Goal: Task Accomplishment & Management: Manage account settings

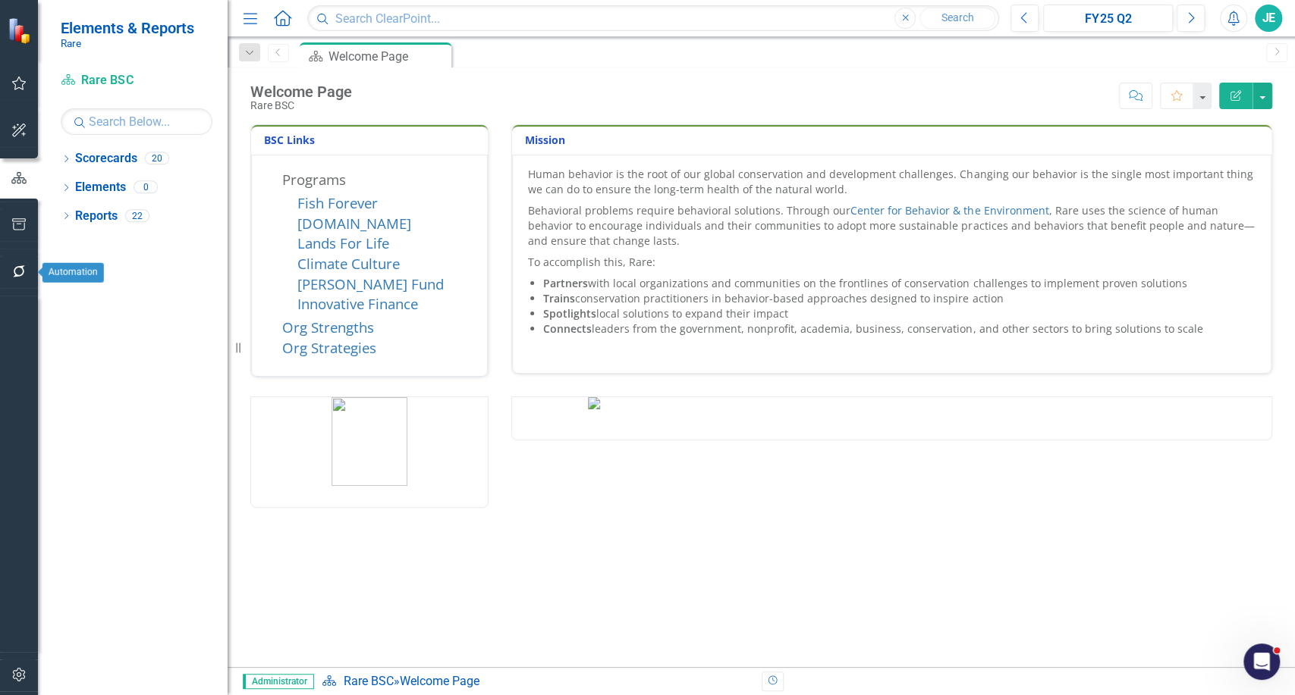
click at [27, 271] on button "button" at bounding box center [19, 272] width 34 height 32
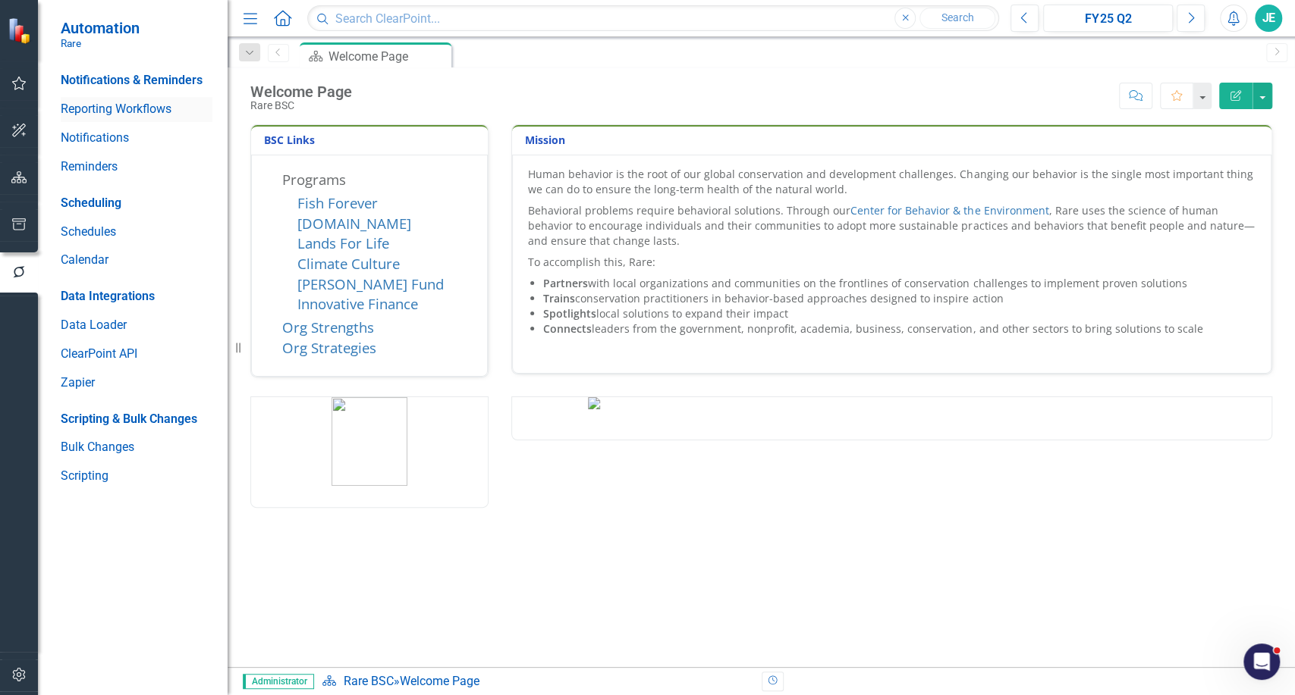
click at [96, 108] on link "Reporting Workflows" at bounding box center [137, 109] width 152 height 17
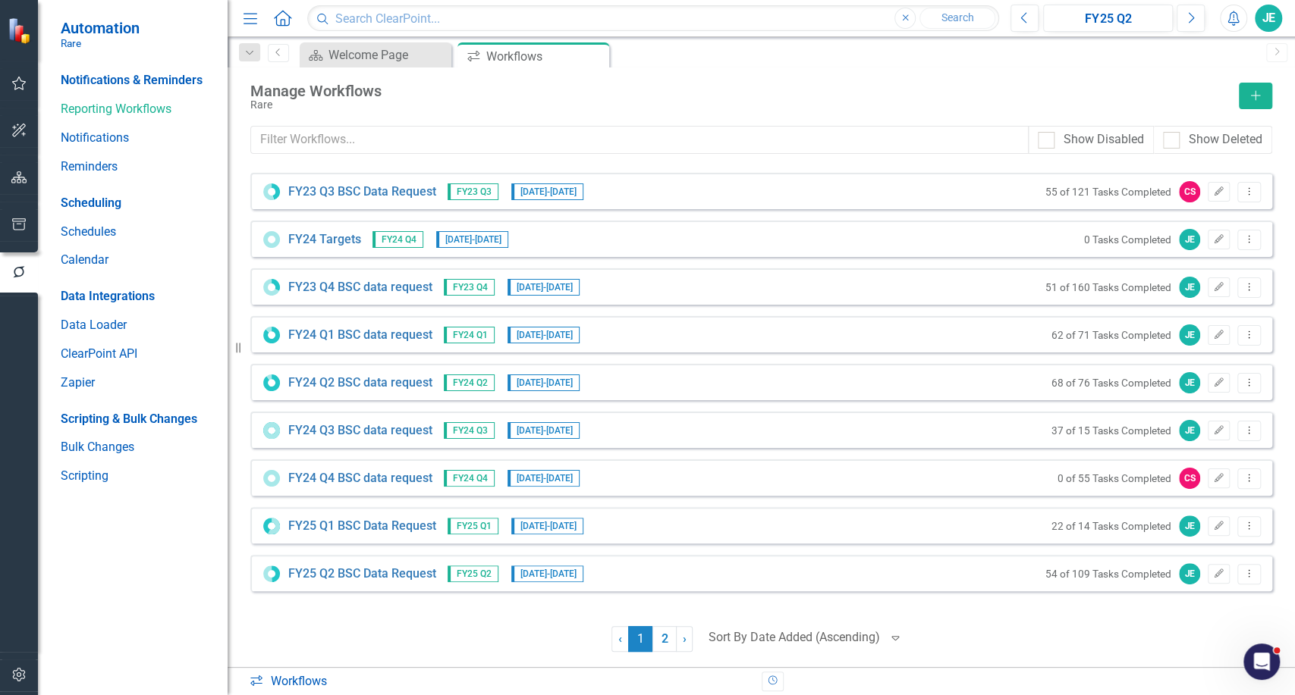
click at [840, 638] on div at bounding box center [793, 638] width 171 height 20
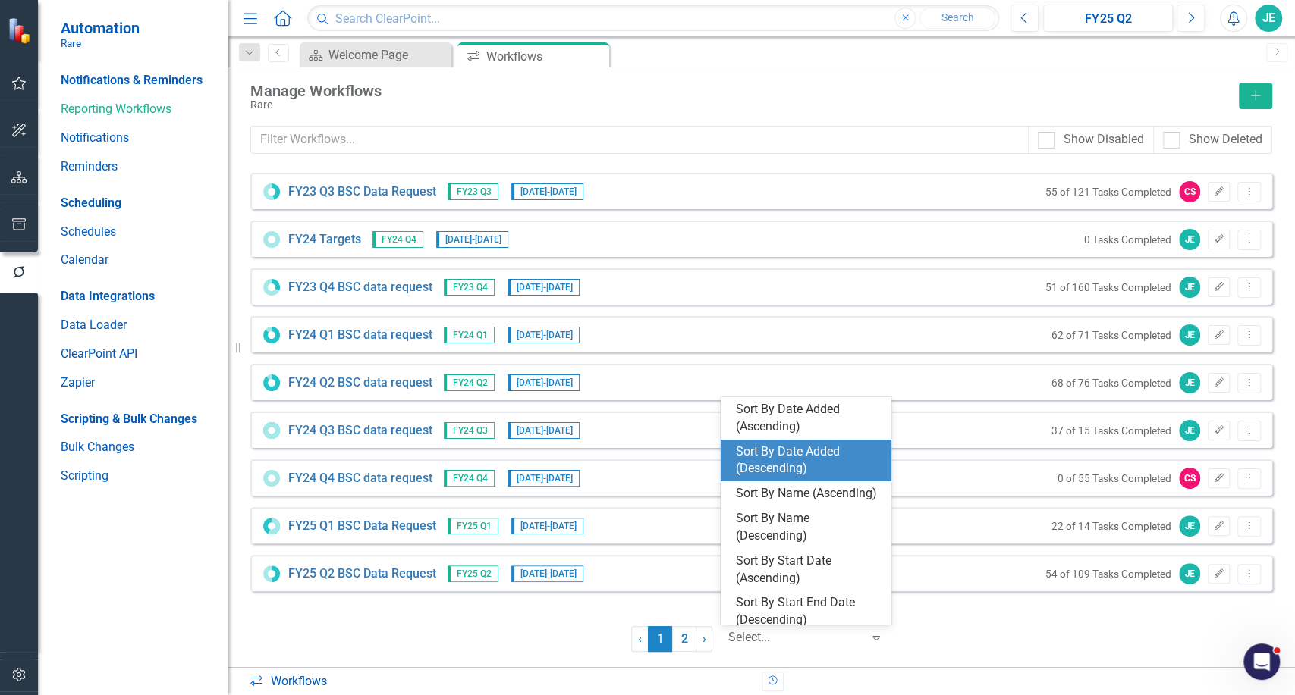
click at [782, 451] on div "Sort By Date Added (Descending)" at bounding box center [809, 461] width 146 height 35
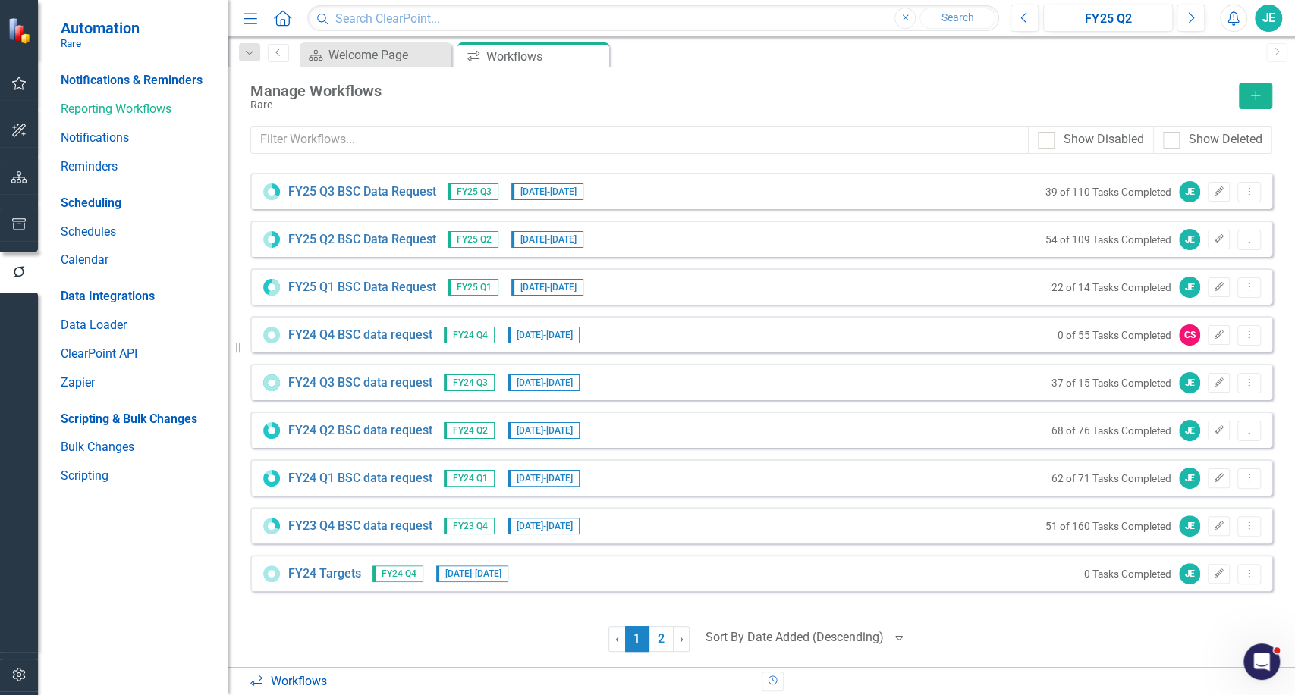
click at [358, 203] on div "FY25 Q3 BSC Data Request FY25 Q3 8/1/25 - 9/30/25 39 of 110 Tasks Completed JE …" at bounding box center [761, 191] width 1022 height 36
click at [358, 195] on link "FY25 Q3 BSC Data Request" at bounding box center [362, 192] width 148 height 17
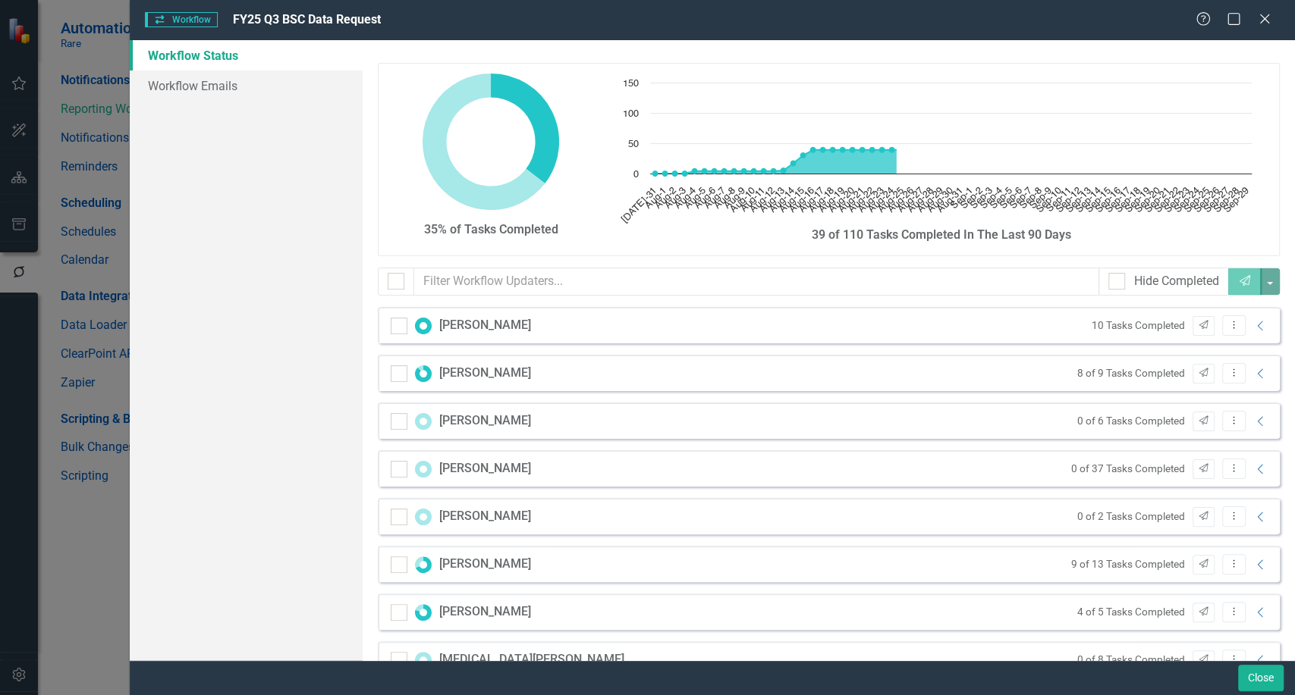
checkbox input "false"
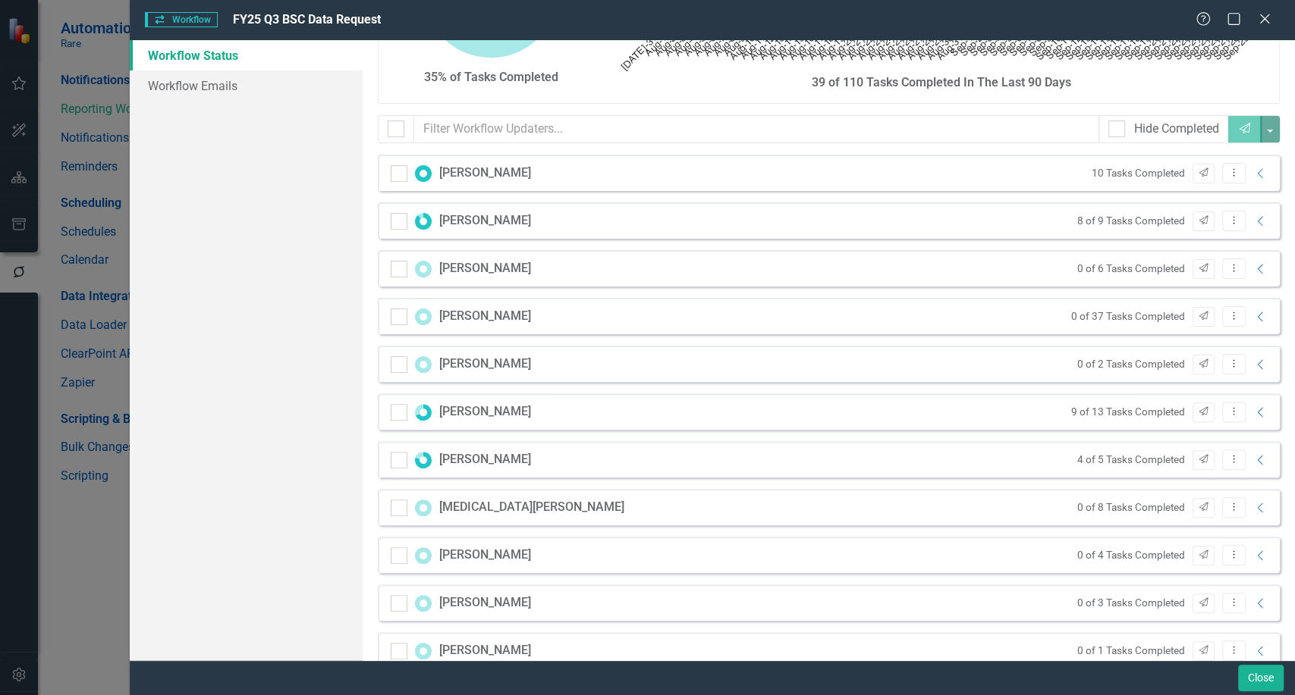
scroll to position [225, 0]
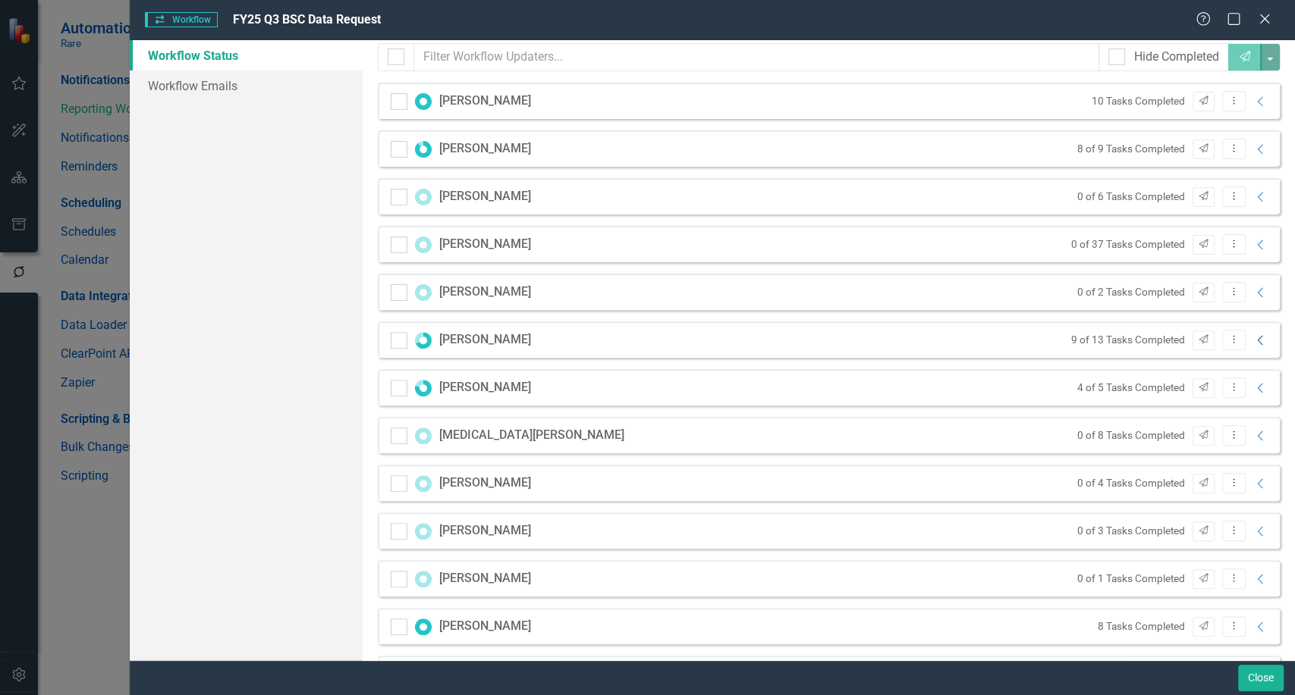
click at [1256, 338] on icon "Collapse" at bounding box center [1260, 340] width 15 height 12
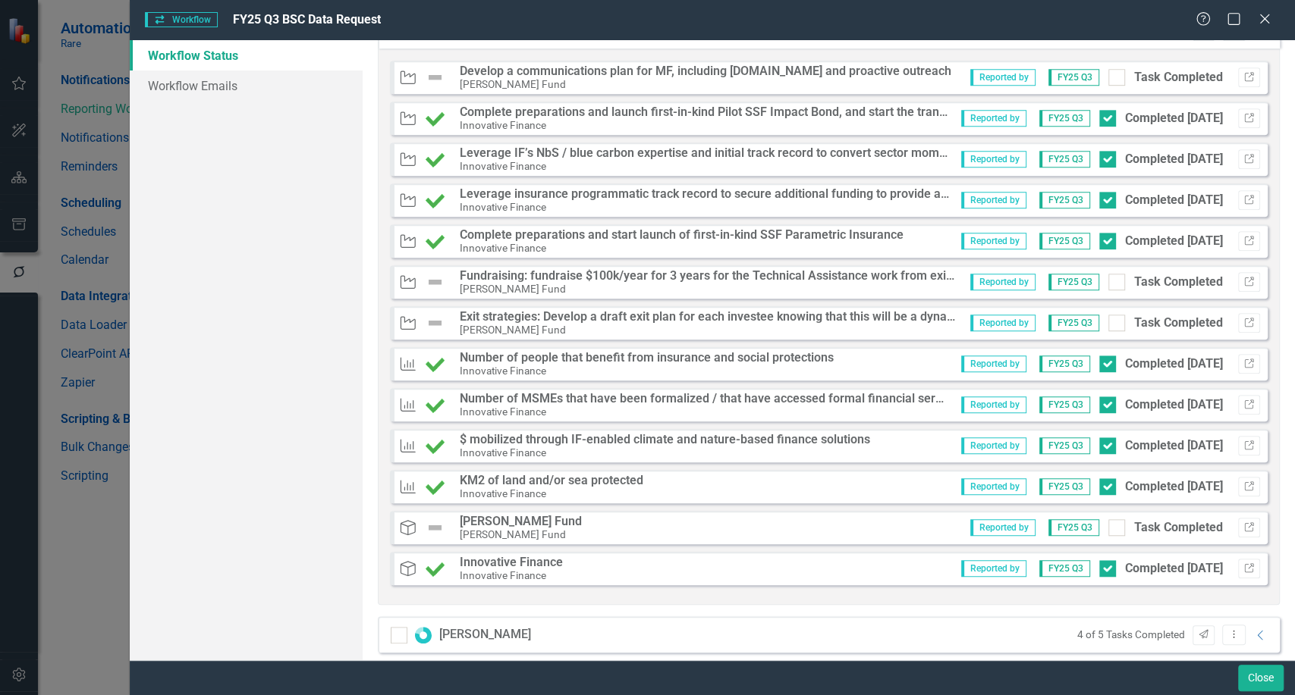
scroll to position [561, 0]
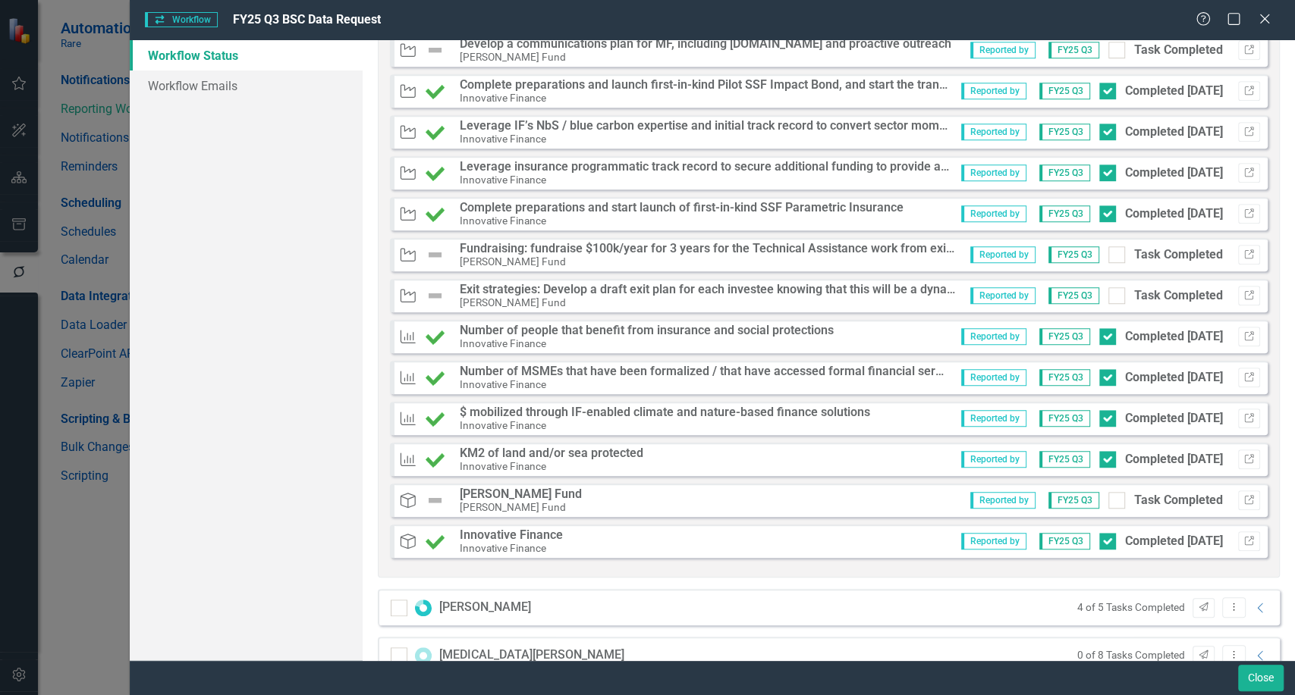
click at [1282, 345] on div "35% of Tasks Completed Chart Chart with 61 data points. The chart has 1 X axis …" at bounding box center [829, 350] width 932 height 620
click at [1243, 540] on icon "Link" at bounding box center [1248, 541] width 11 height 9
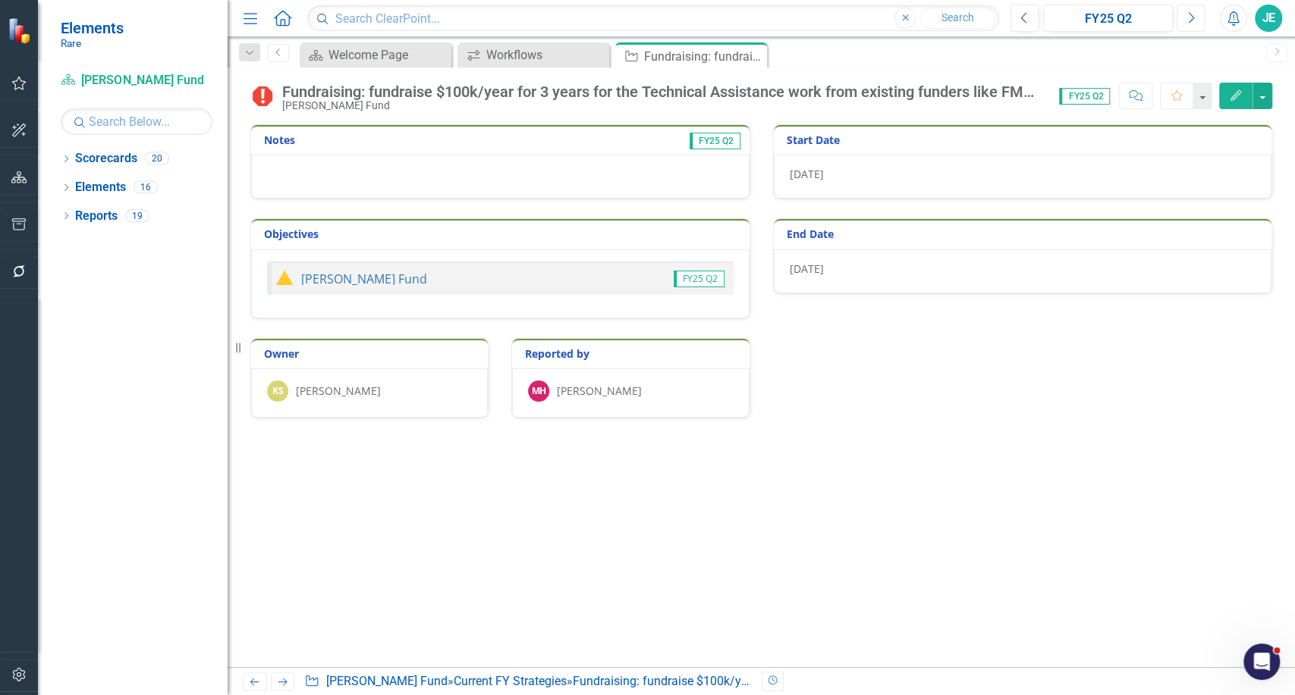
click at [1187, 16] on icon "Next" at bounding box center [1190, 18] width 8 height 14
click at [1195, 17] on button "Next" at bounding box center [1190, 18] width 28 height 27
click at [1203, 18] on button "Next" at bounding box center [1190, 18] width 28 height 27
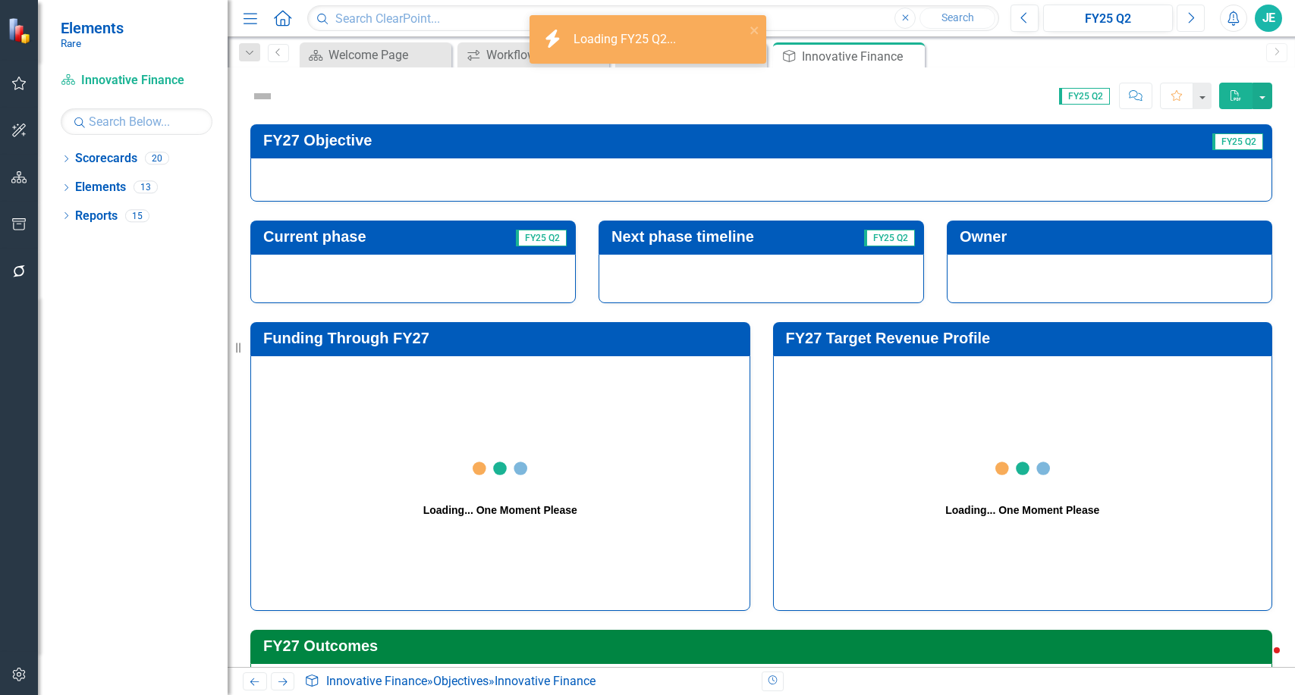
click at [1189, 17] on icon "Next" at bounding box center [1190, 18] width 8 height 14
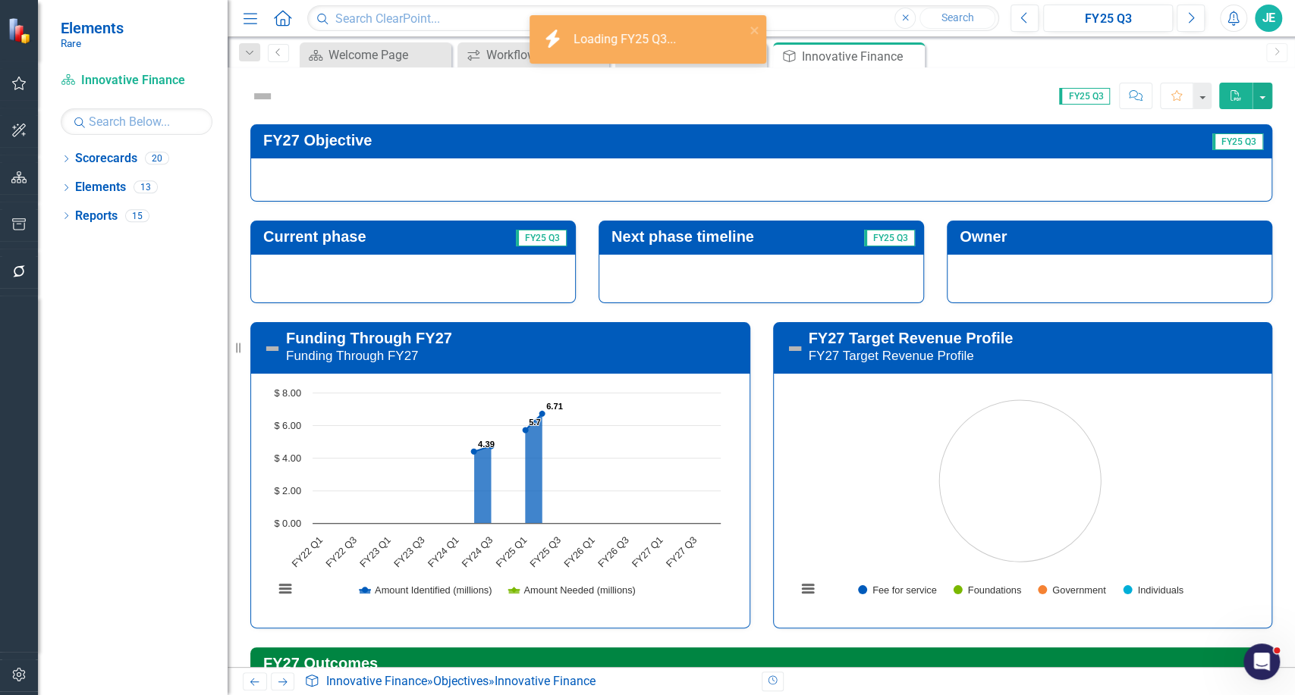
click at [25, 664] on button "button" at bounding box center [19, 676] width 34 height 32
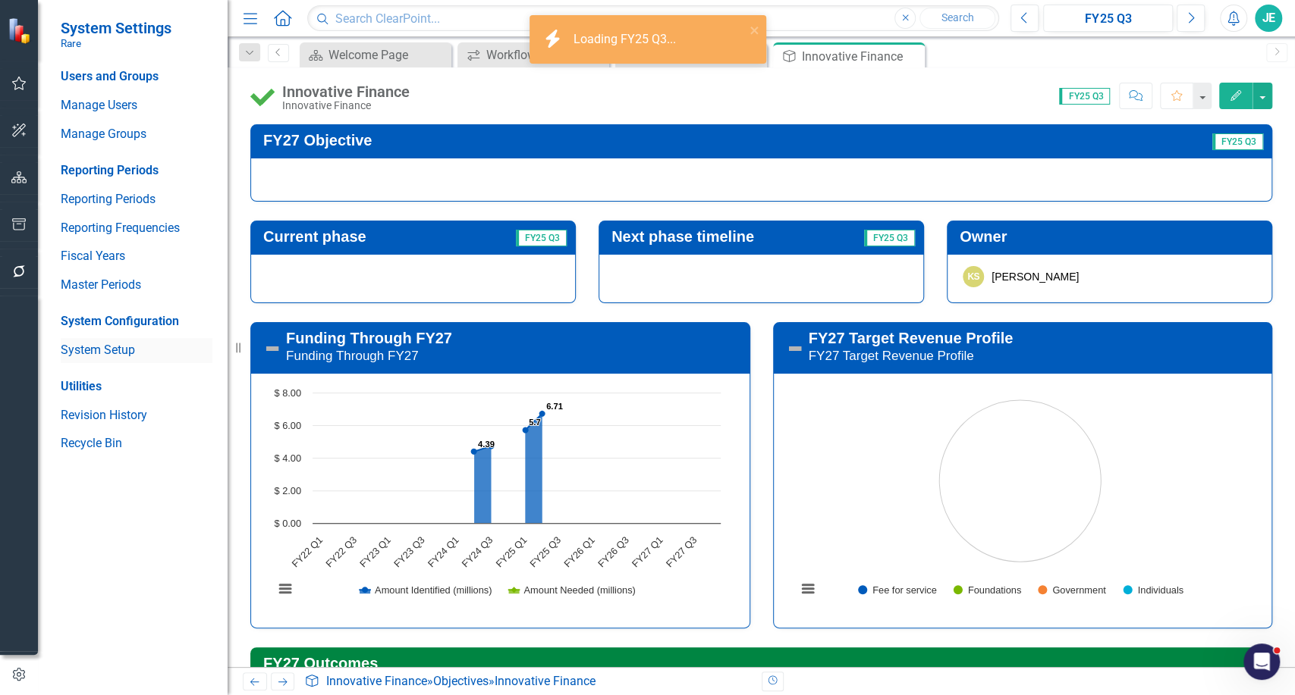
click at [121, 350] on link "System Setup" at bounding box center [137, 350] width 152 height 17
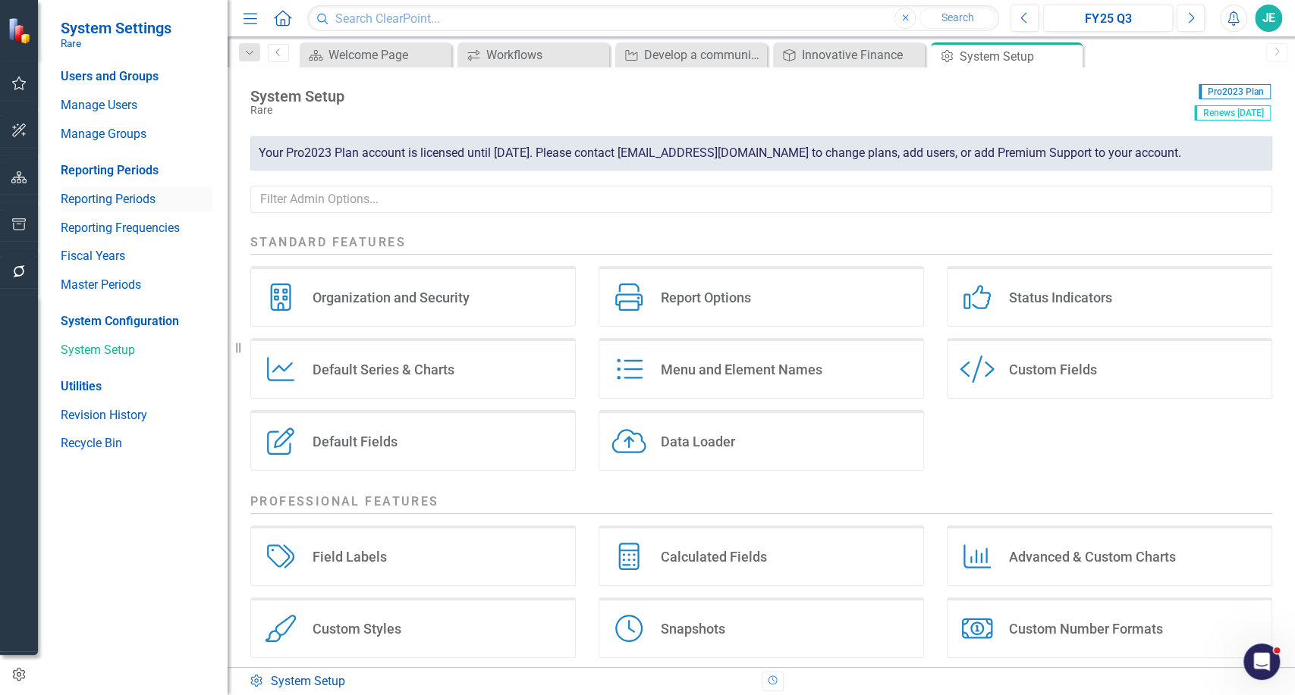
click at [131, 196] on link "Reporting Periods" at bounding box center [137, 199] width 152 height 17
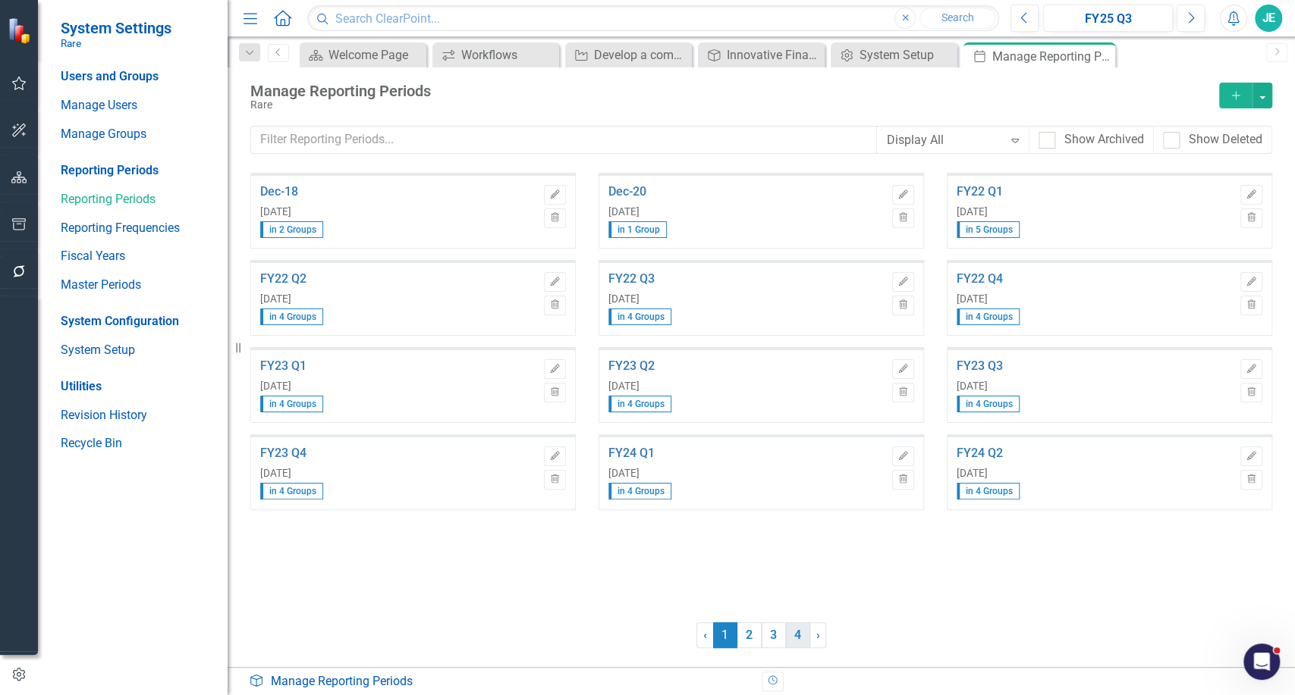
click at [789, 636] on link "4" at bounding box center [798, 636] width 24 height 26
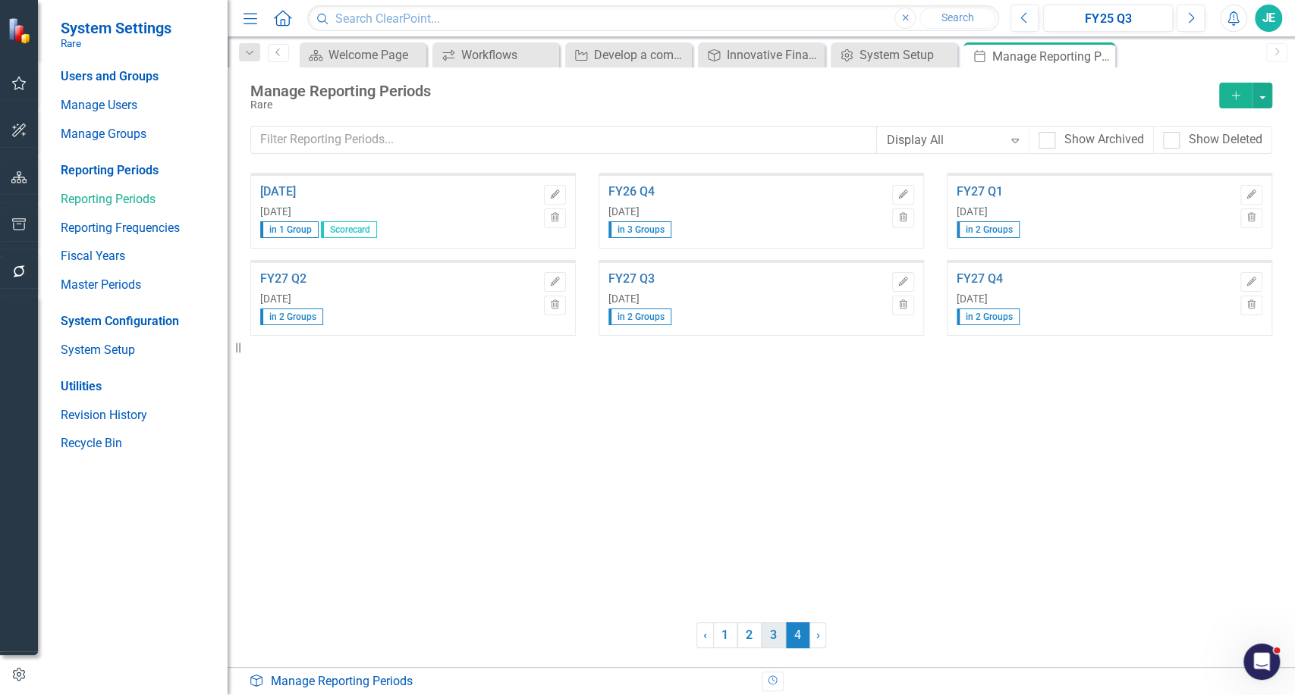
click at [766, 633] on link "3" at bounding box center [773, 636] width 24 height 26
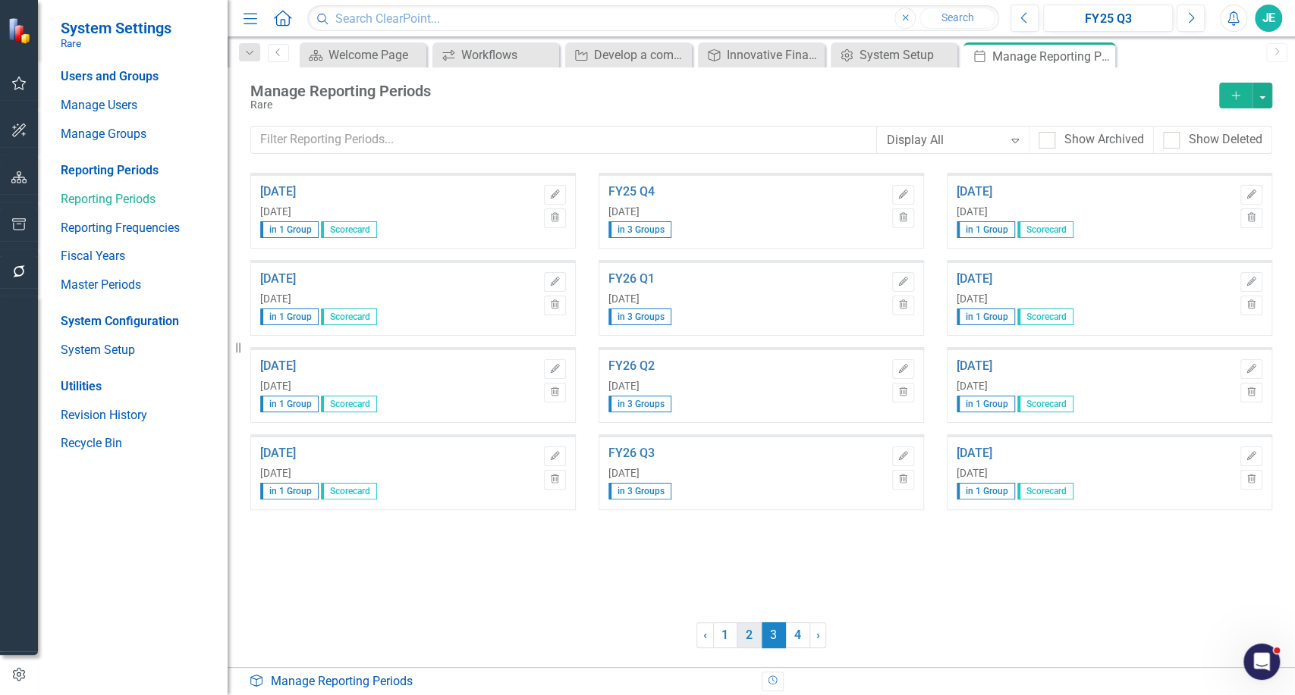
click at [747, 639] on link "2" at bounding box center [749, 636] width 24 height 26
click at [899, 452] on icon "Edit" at bounding box center [902, 456] width 11 height 9
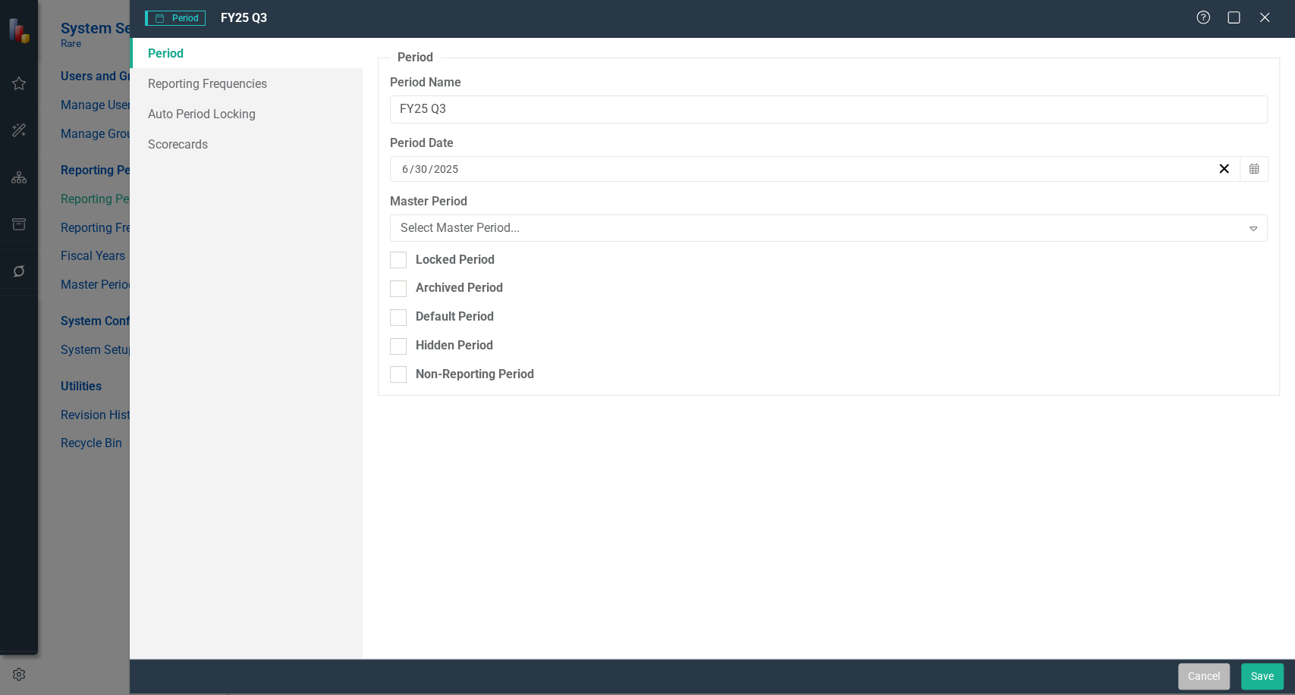
click at [1204, 671] on button "Cancel" at bounding box center [1204, 677] width 52 height 27
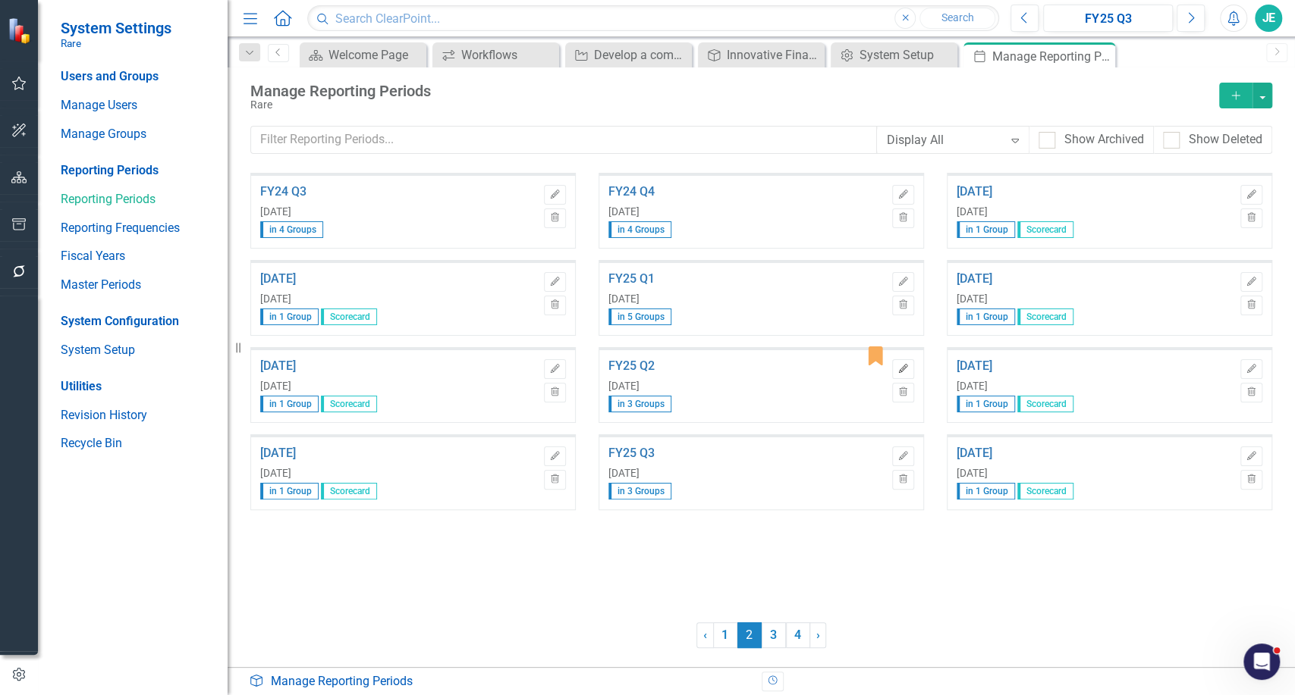
click at [898, 373] on button "Edit" at bounding box center [903, 370] width 22 height 20
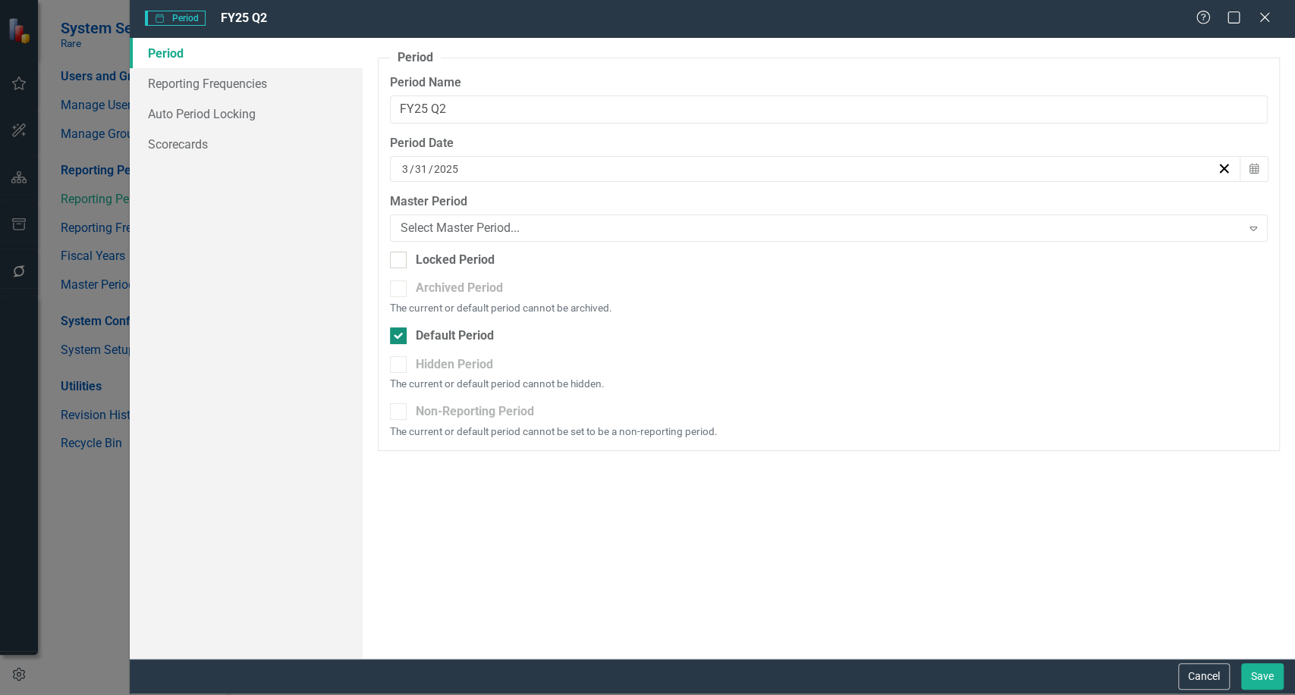
click at [395, 340] on div at bounding box center [398, 336] width 17 height 17
click at [395, 338] on input "Default Period" at bounding box center [395, 333] width 10 height 10
checkbox input "false"
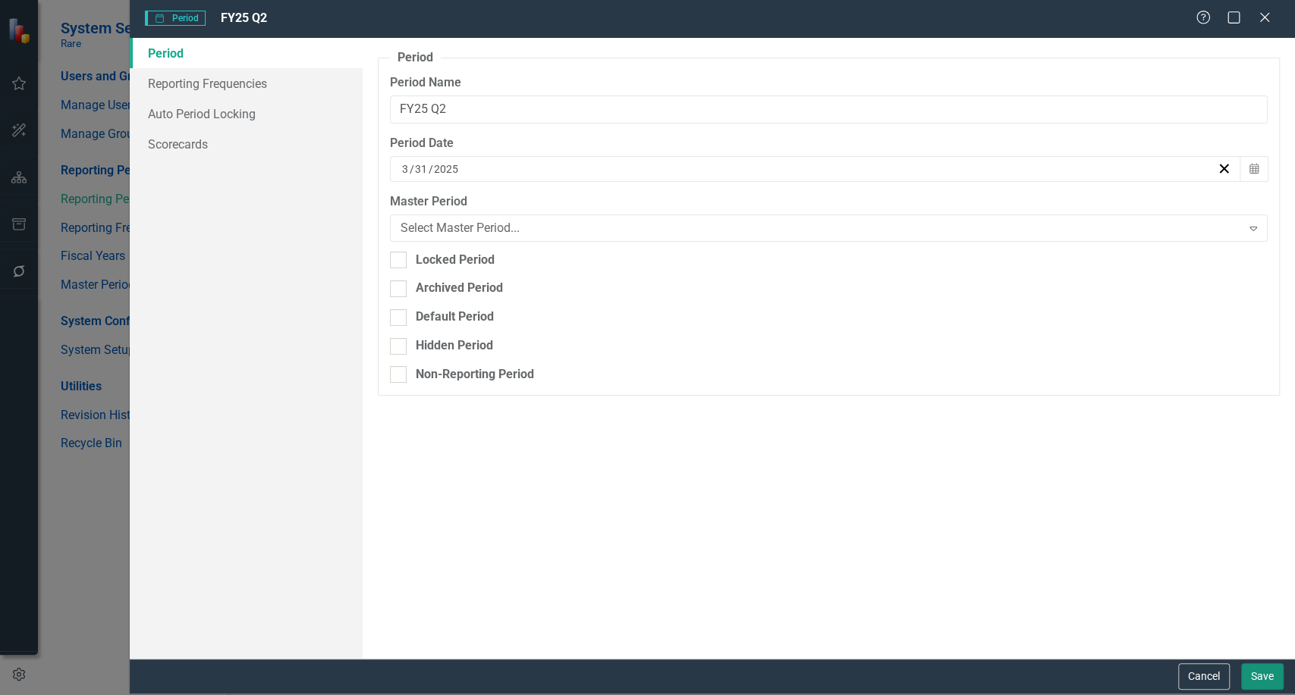
click at [1271, 673] on button "Save" at bounding box center [1262, 677] width 42 height 27
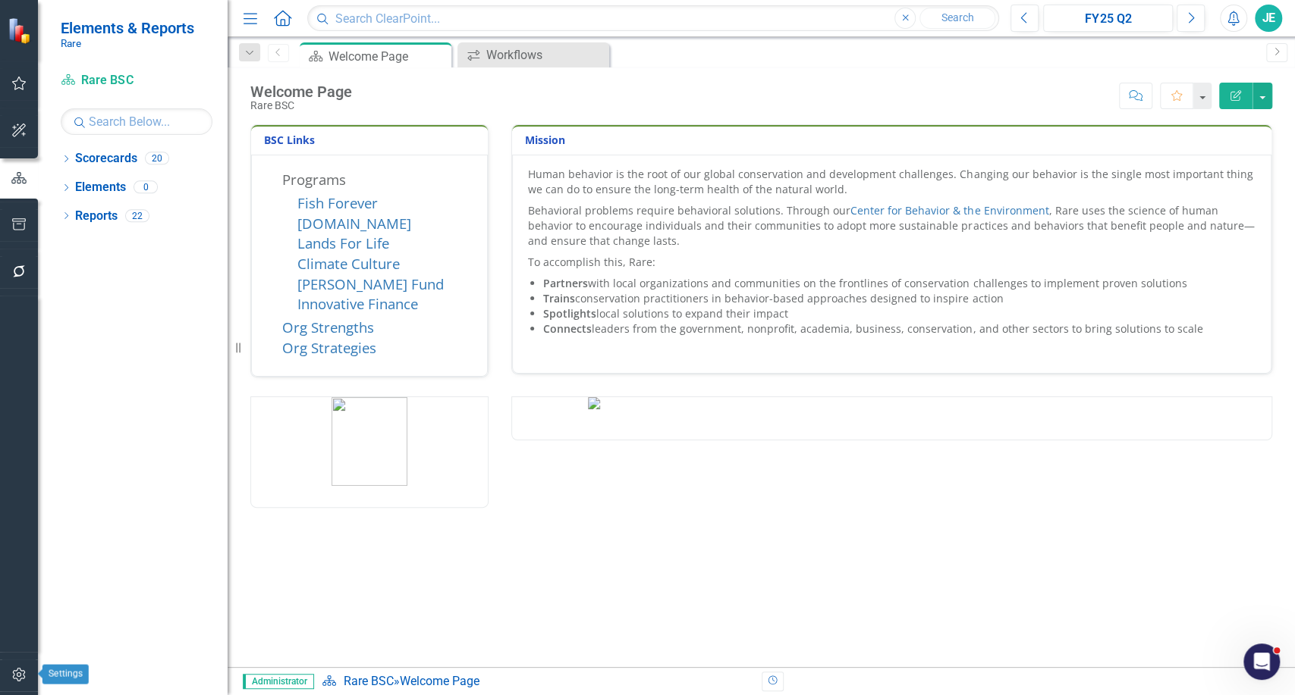
click at [21, 677] on icon "button" at bounding box center [19, 675] width 16 height 12
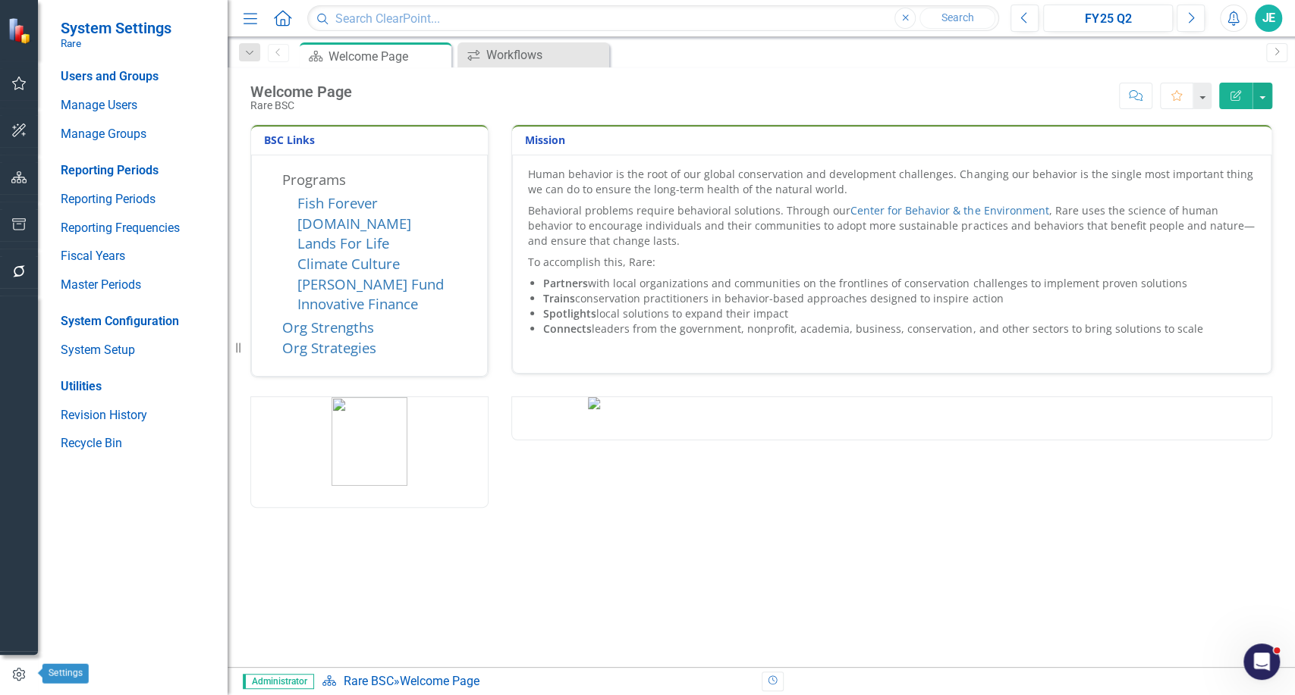
click at [21, 677] on icon "button" at bounding box center [19, 675] width 17 height 14
click at [1264, 26] on div "JE" at bounding box center [1267, 18] width 27 height 27
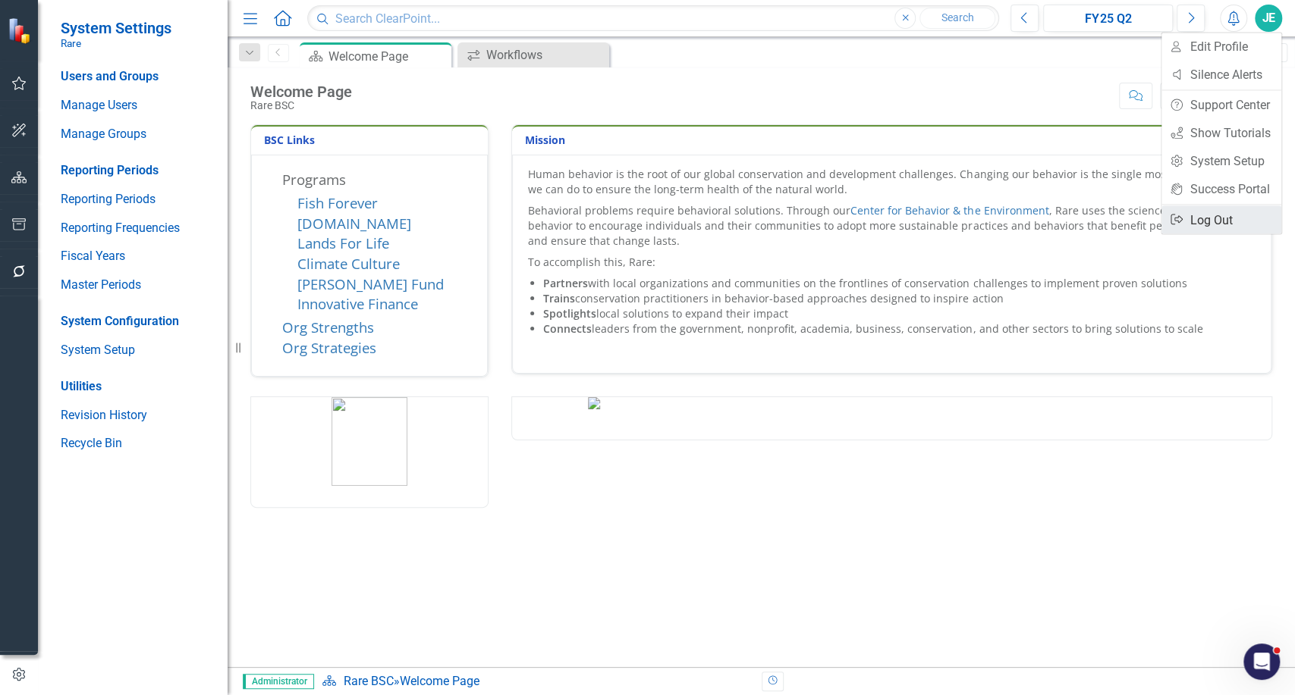
click at [1220, 223] on link "Logout Log Out" at bounding box center [1221, 220] width 120 height 28
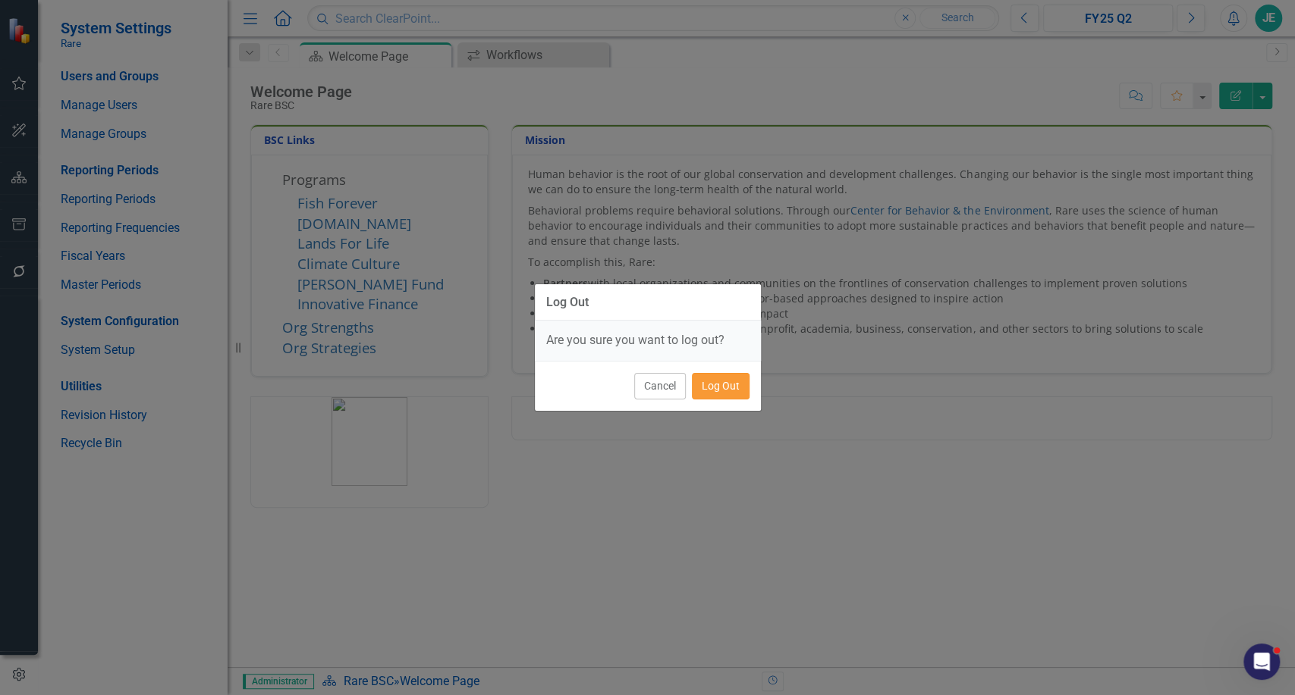
click at [714, 382] on button "Log Out" at bounding box center [721, 386] width 58 height 27
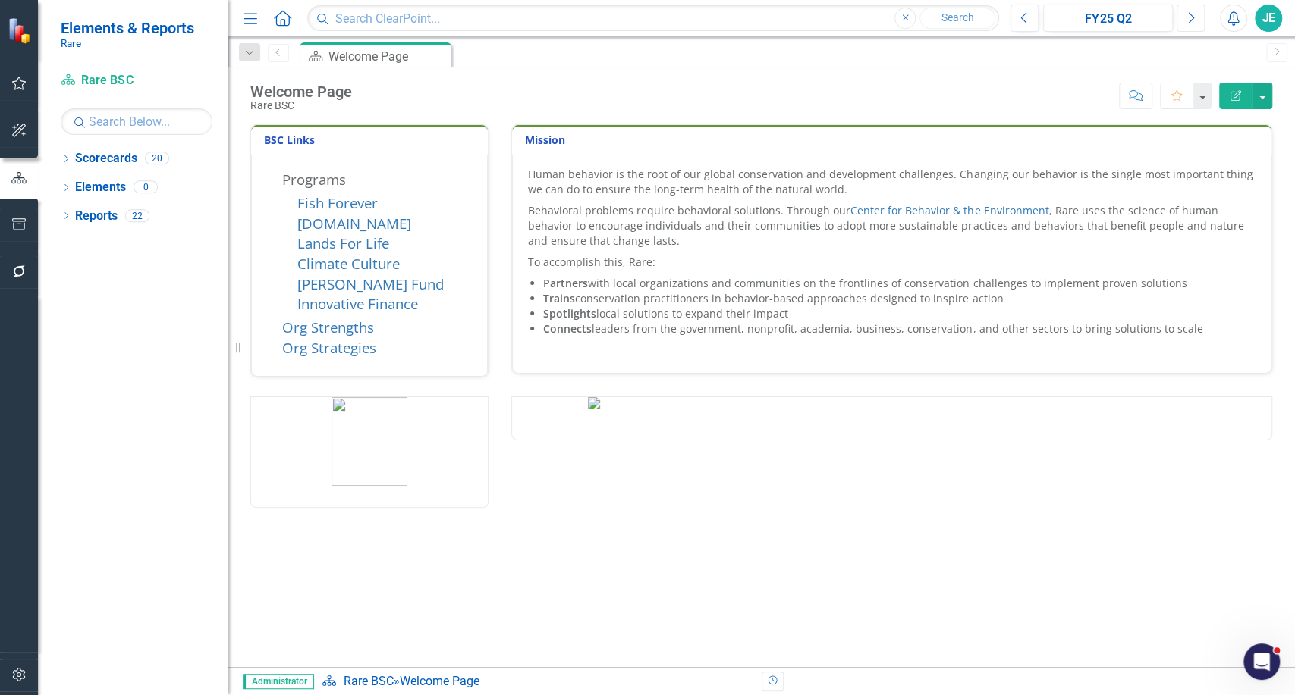
click at [1186, 19] on icon "Next" at bounding box center [1190, 18] width 8 height 14
click at [15, 669] on icon "button" at bounding box center [19, 675] width 16 height 12
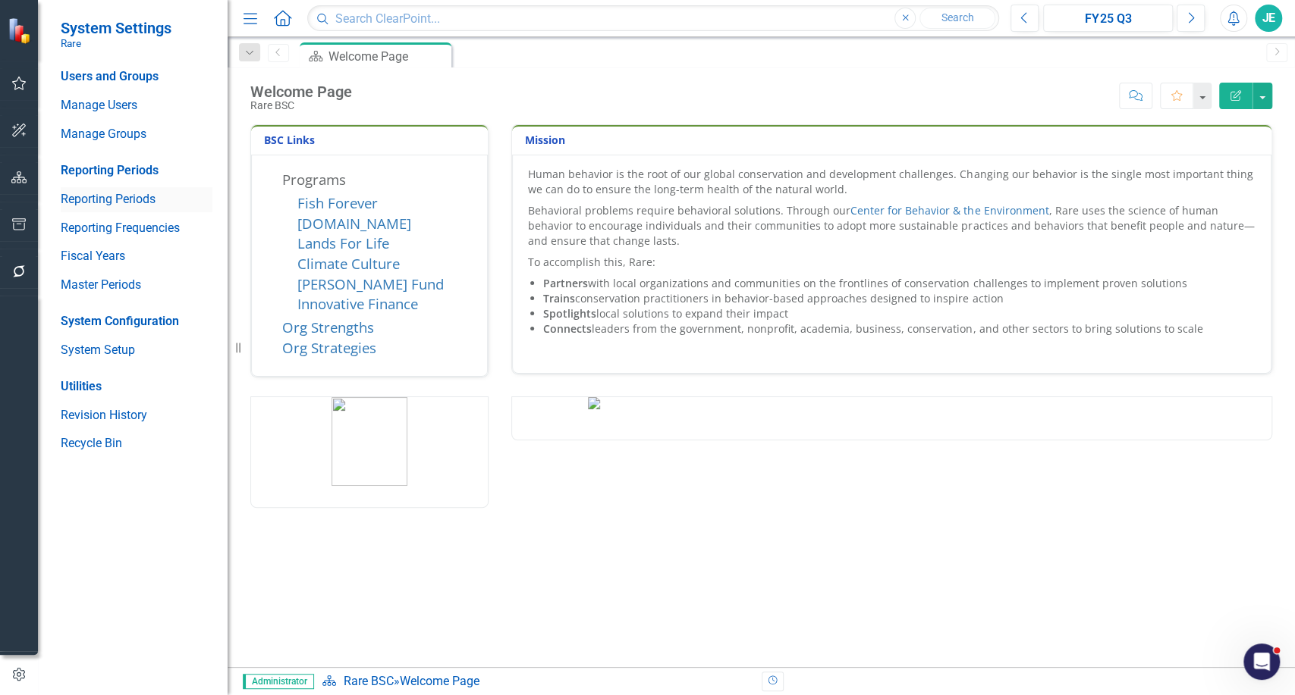
click at [108, 205] on link "Reporting Periods" at bounding box center [137, 199] width 152 height 17
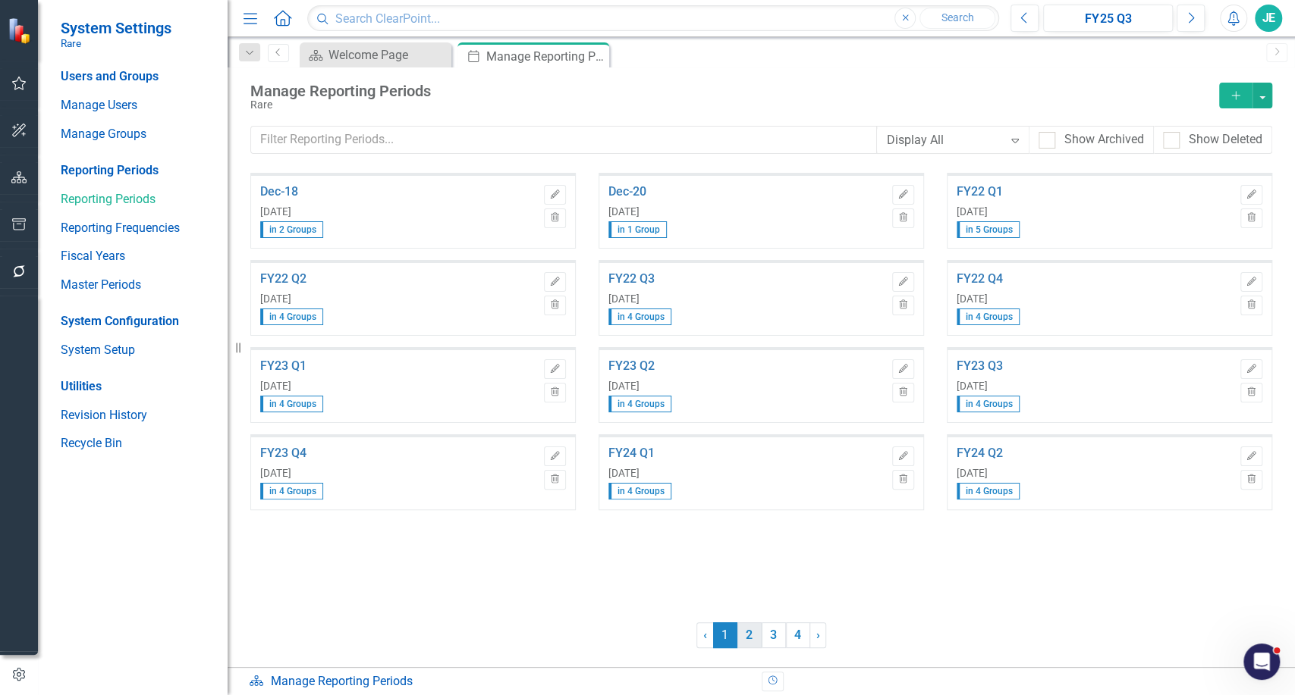
click at [752, 639] on link "2" at bounding box center [749, 636] width 24 height 26
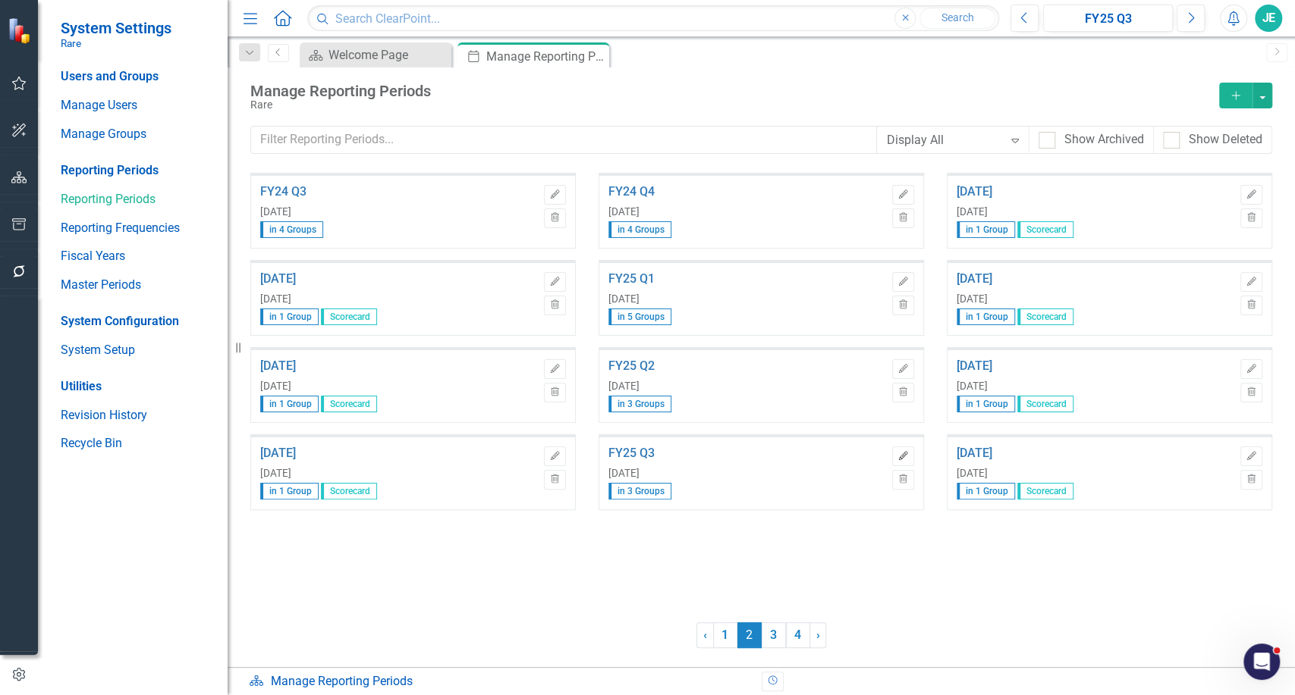
click at [904, 454] on icon "Edit" at bounding box center [902, 456] width 11 height 9
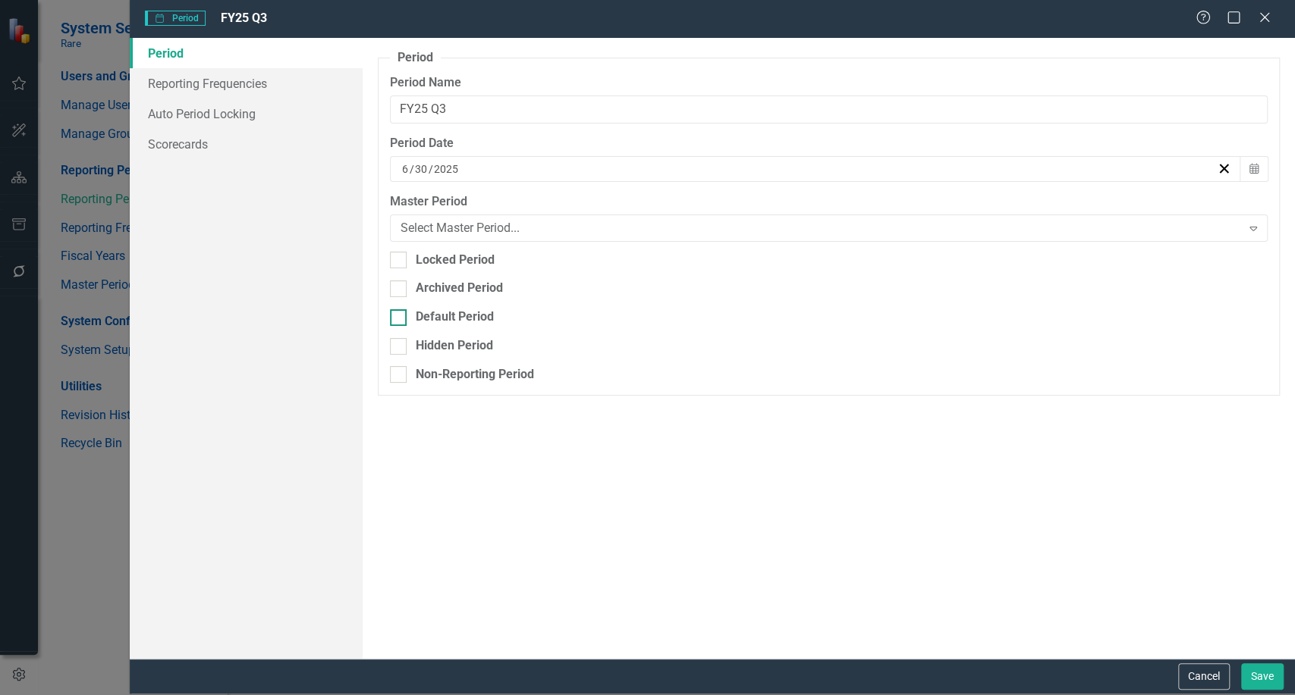
click at [428, 317] on div "Default Period" at bounding box center [455, 317] width 78 height 17
click at [400, 317] on input "Default Period" at bounding box center [395, 314] width 10 height 10
checkbox input "true"
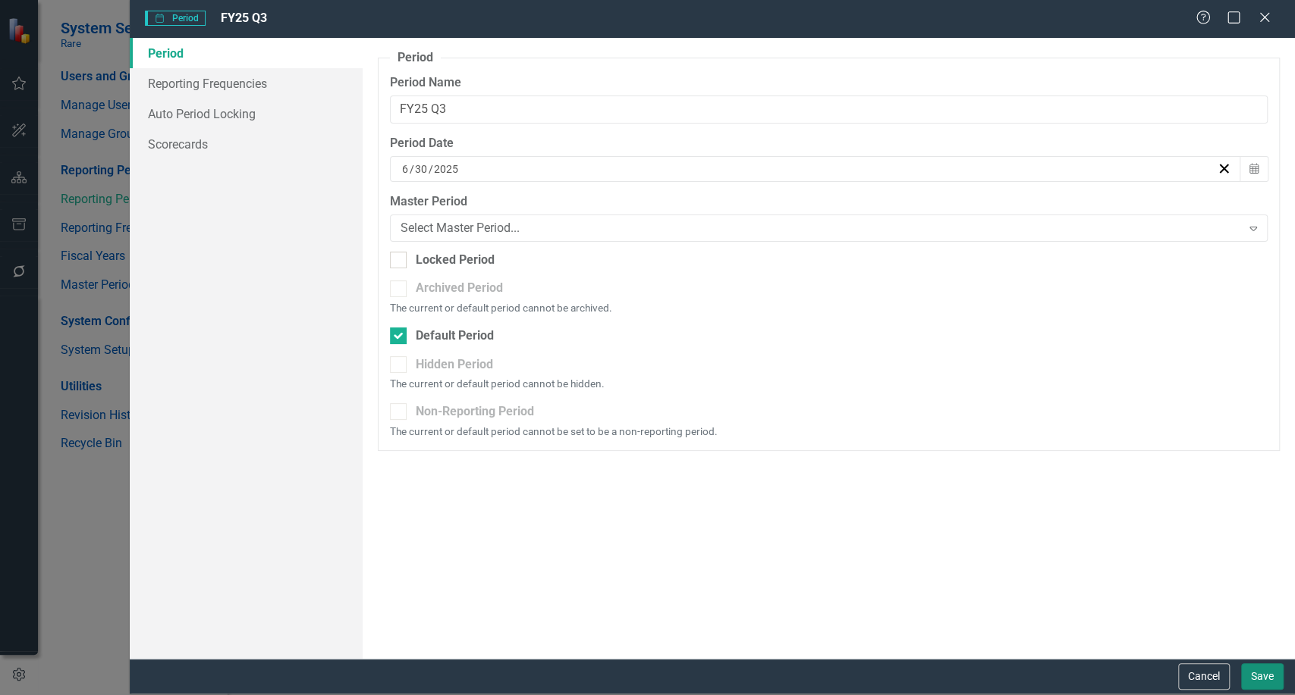
click at [1261, 674] on button "Save" at bounding box center [1262, 677] width 42 height 27
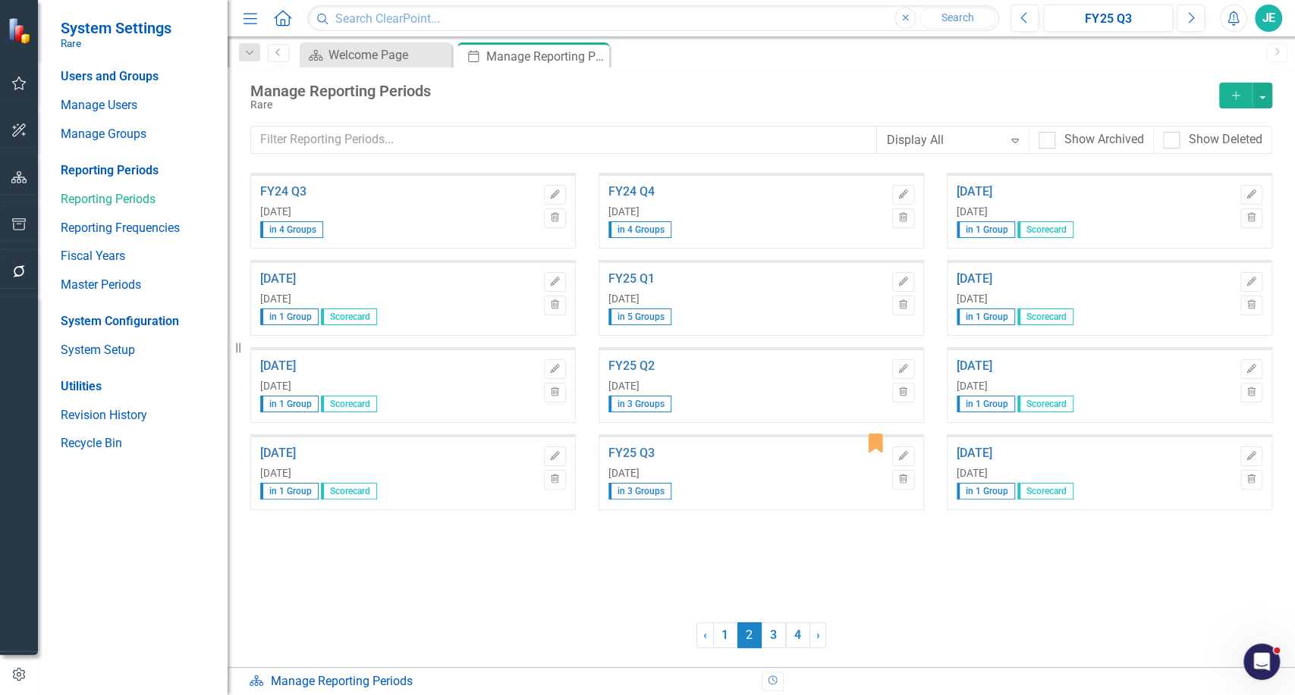
click at [8, 268] on button "button" at bounding box center [19, 272] width 34 height 32
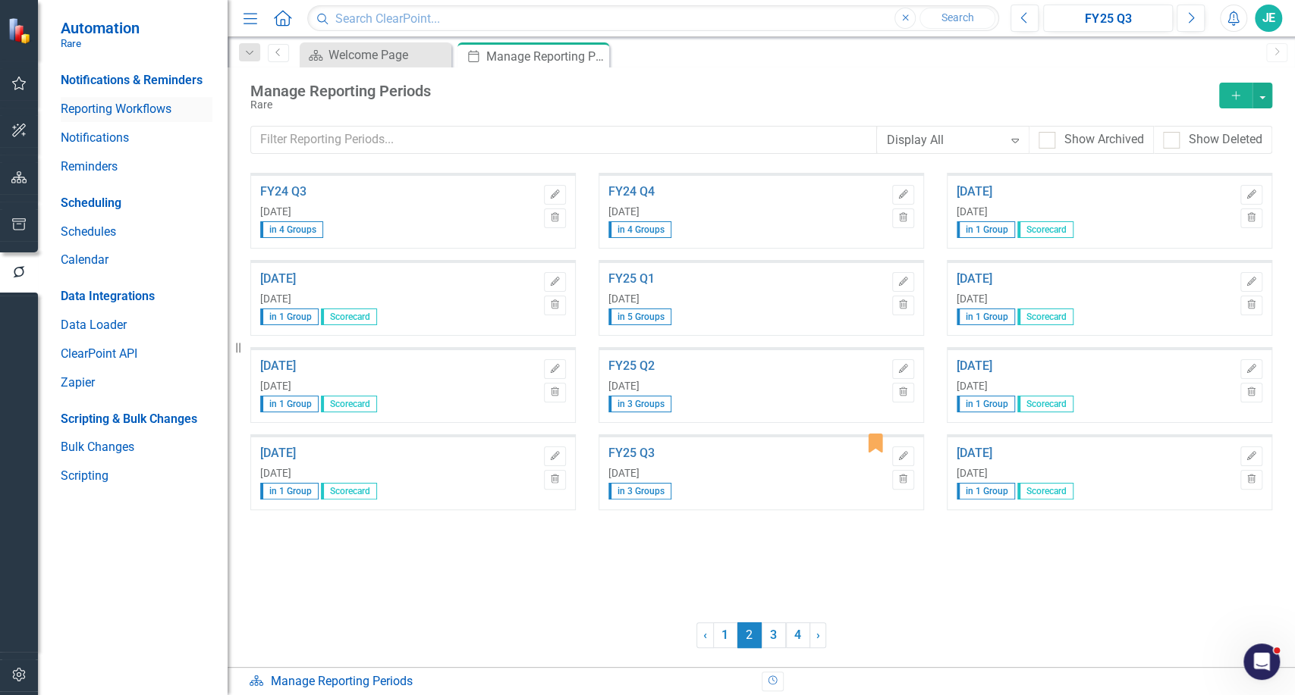
click at [105, 112] on link "Reporting Workflows" at bounding box center [137, 109] width 152 height 17
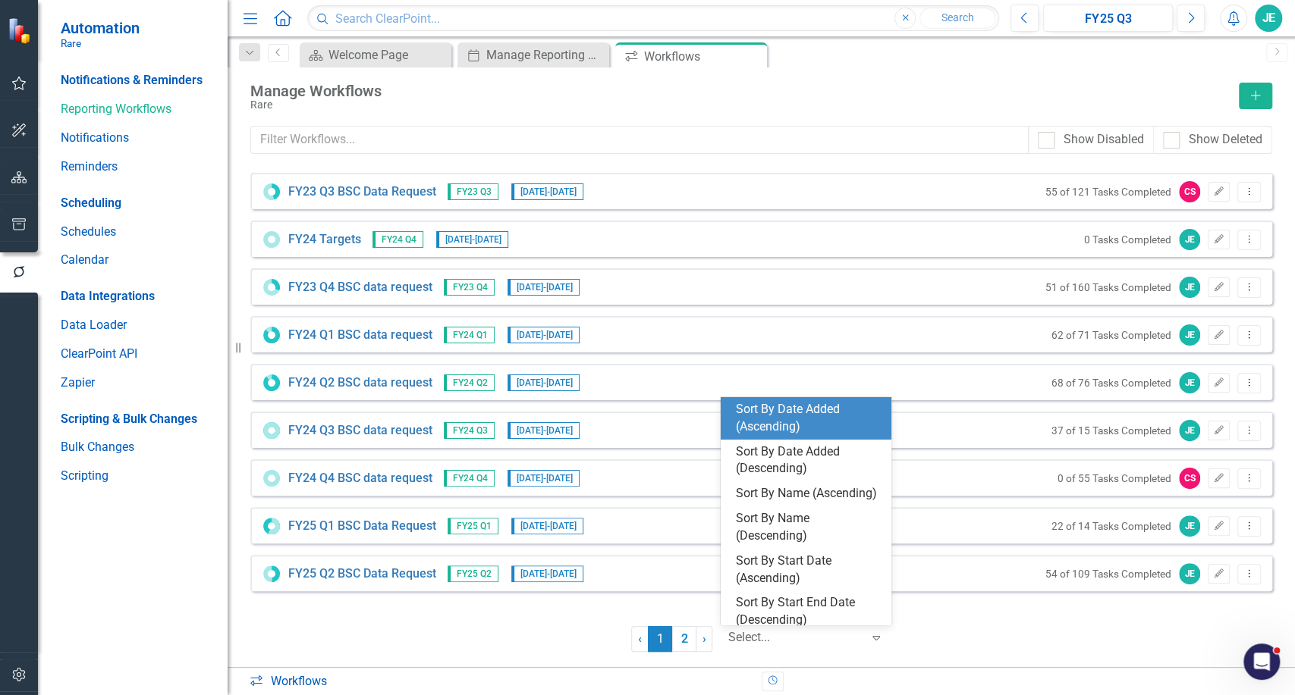
click at [783, 626] on div "Select..." at bounding box center [795, 638] width 148 height 27
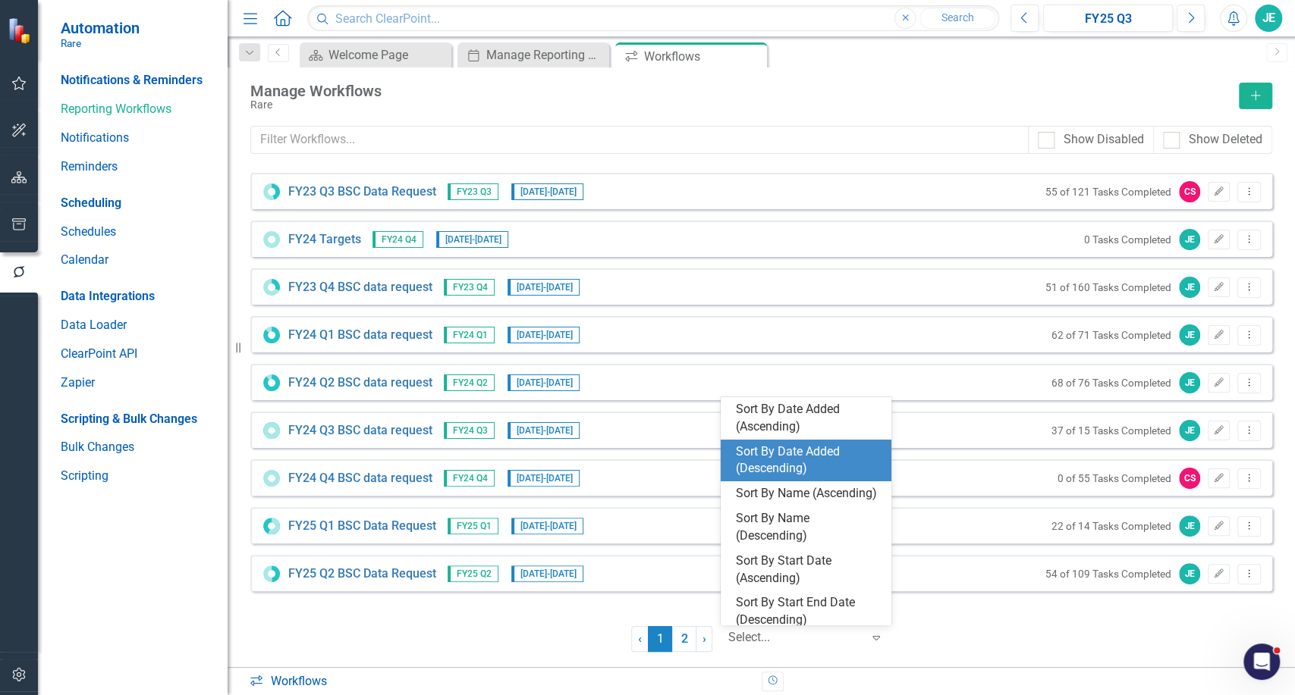
click at [782, 446] on div "Sort By Date Added (Descending)" at bounding box center [809, 461] width 146 height 35
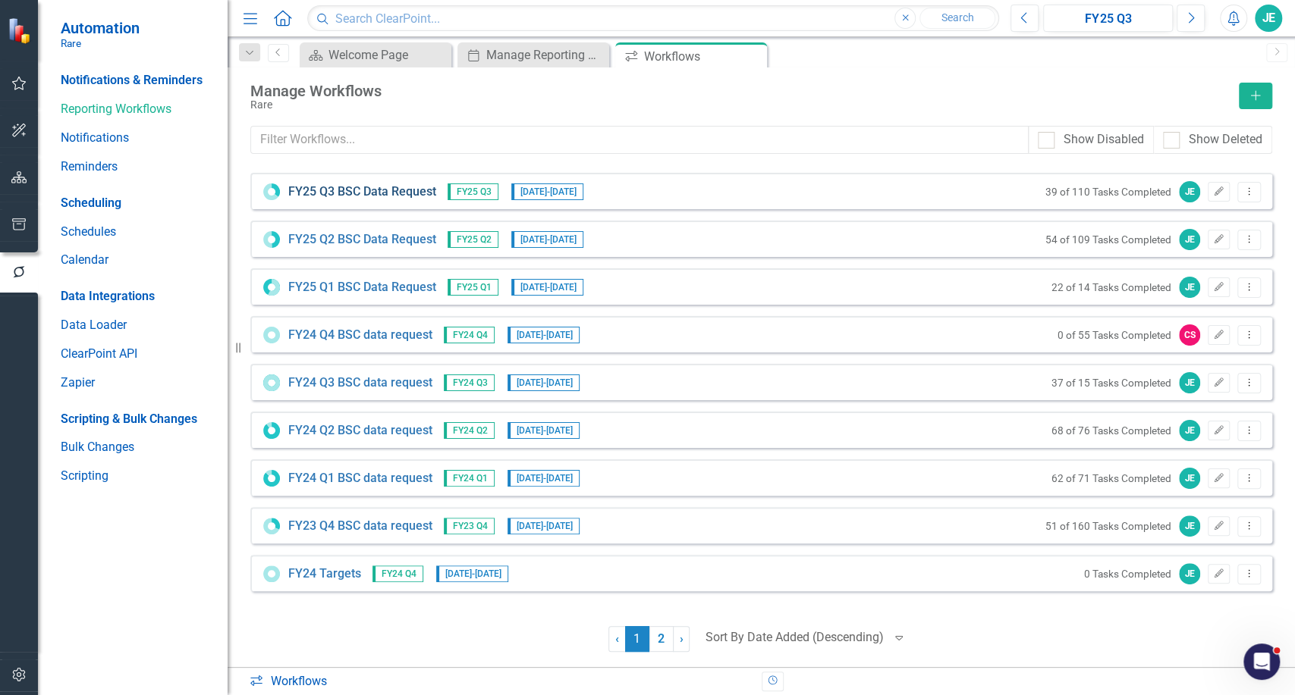
click at [386, 195] on link "FY25 Q3 BSC Data Request" at bounding box center [362, 192] width 148 height 17
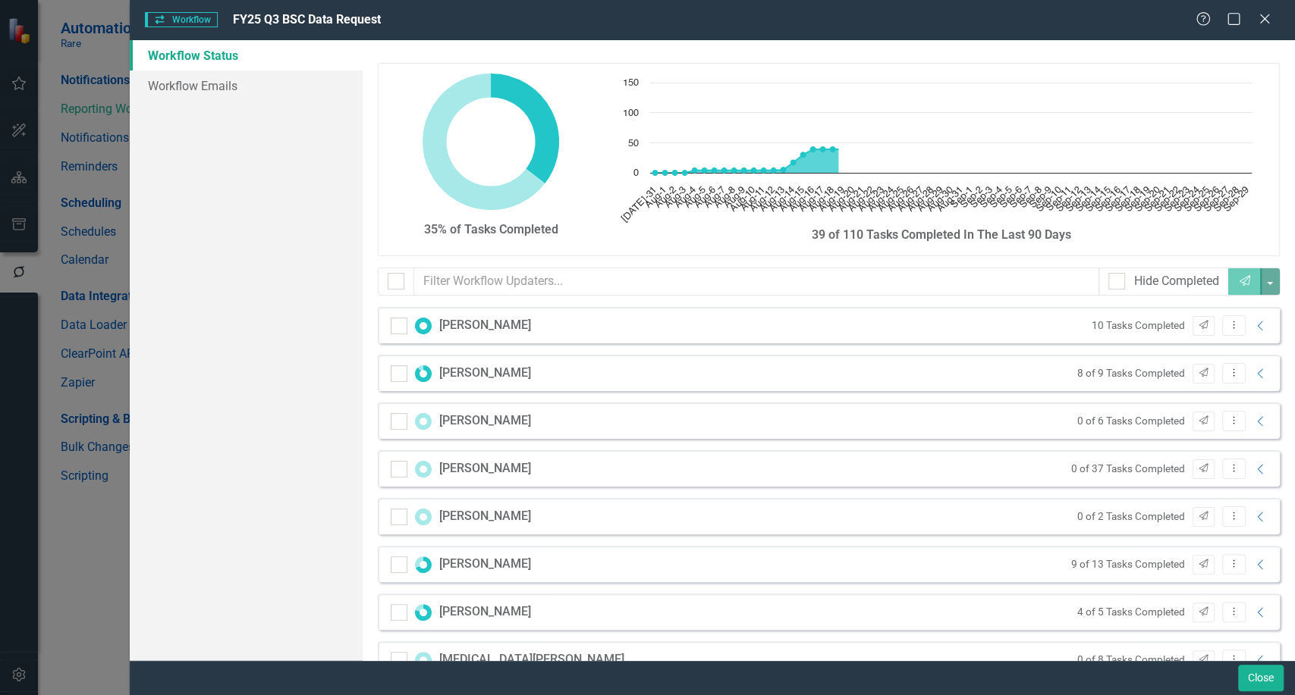
checkbox input "false"
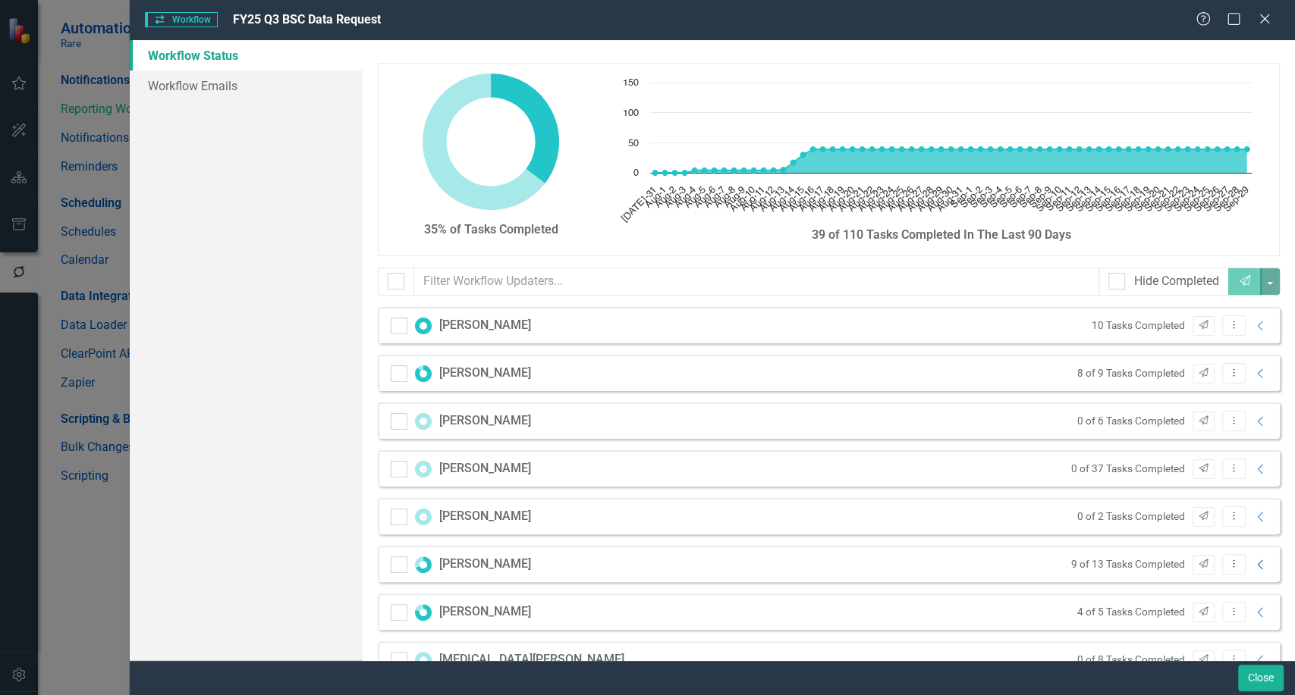
click at [1253, 559] on icon "Collapse" at bounding box center [1260, 565] width 15 height 12
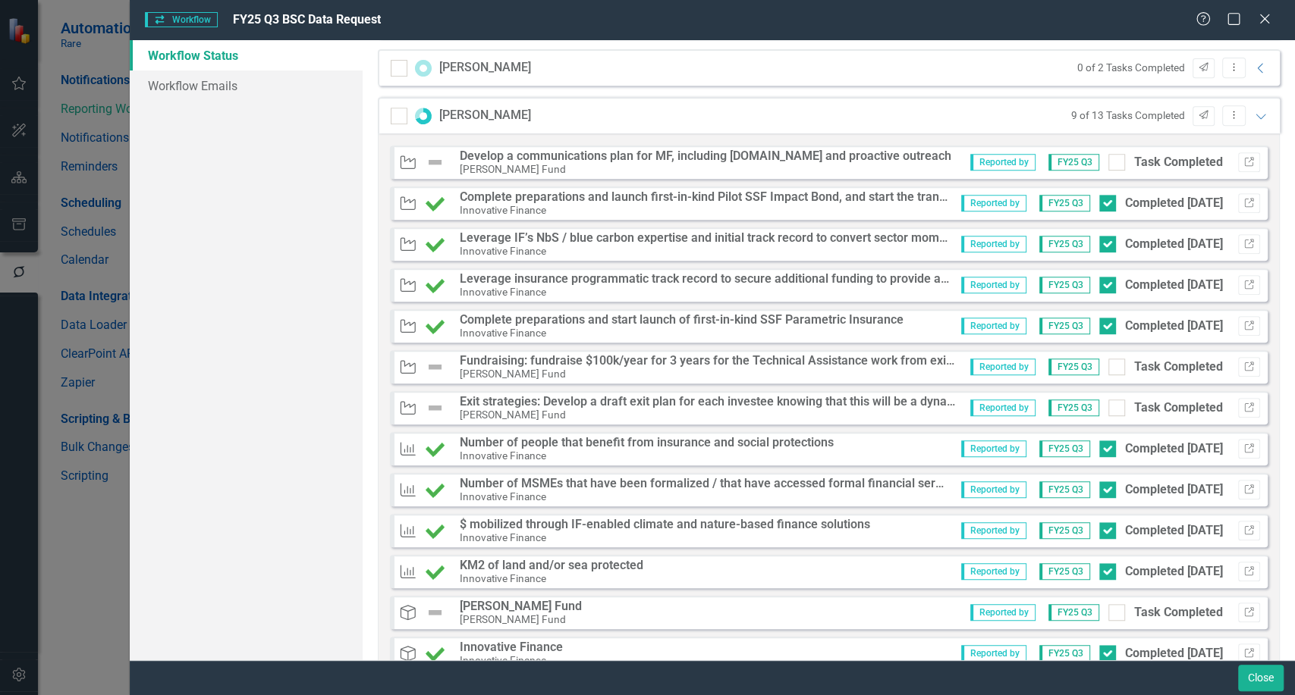
scroll to position [561, 0]
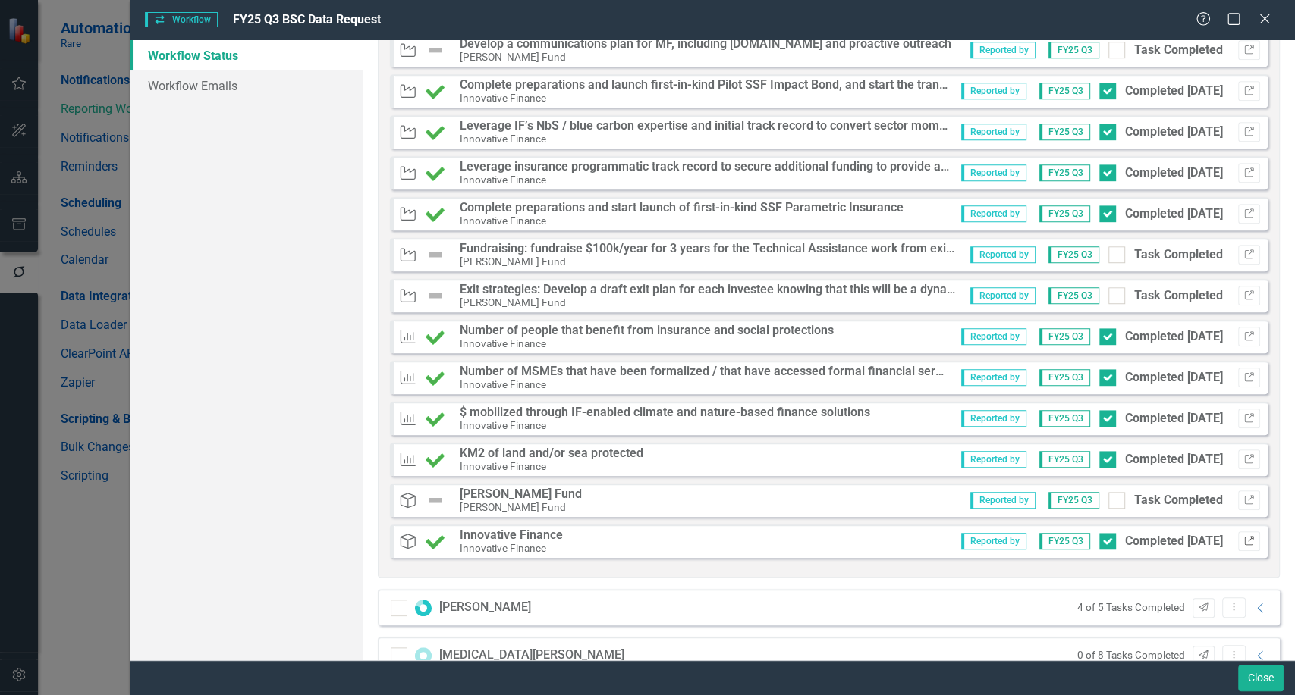
click at [1243, 537] on icon "Link" at bounding box center [1248, 541] width 11 height 9
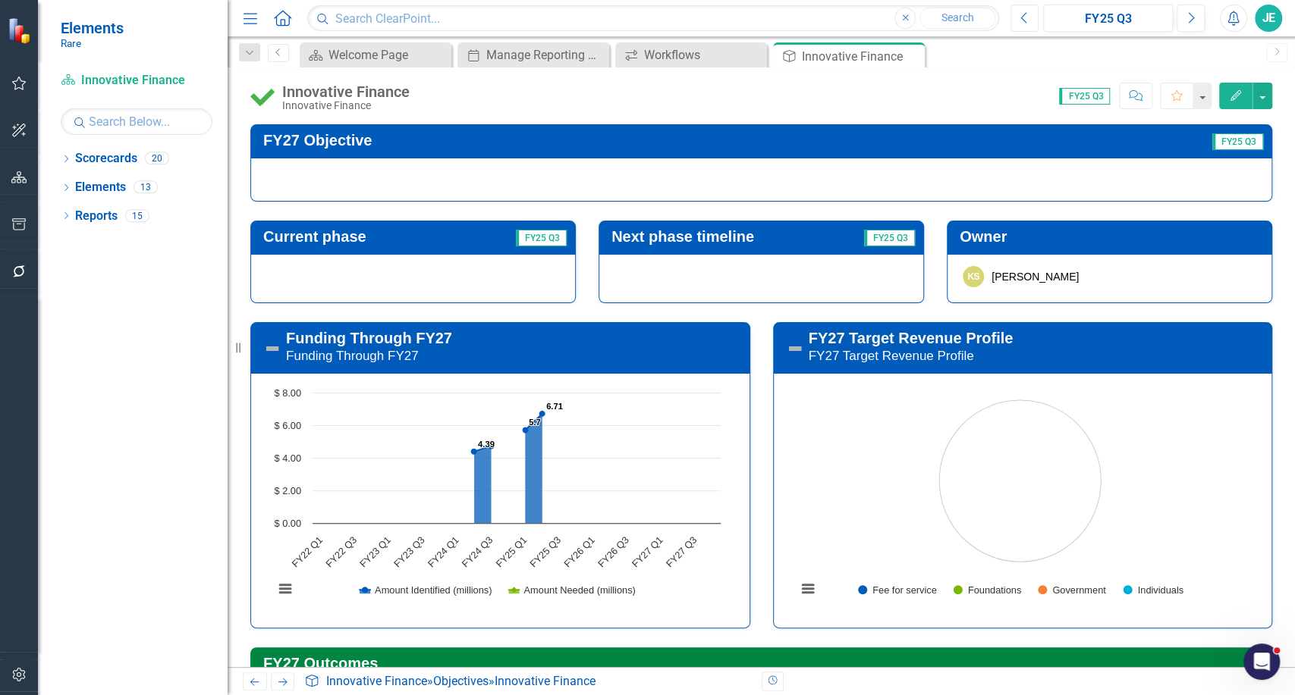
click at [1028, 28] on button "Previous" at bounding box center [1024, 18] width 28 height 27
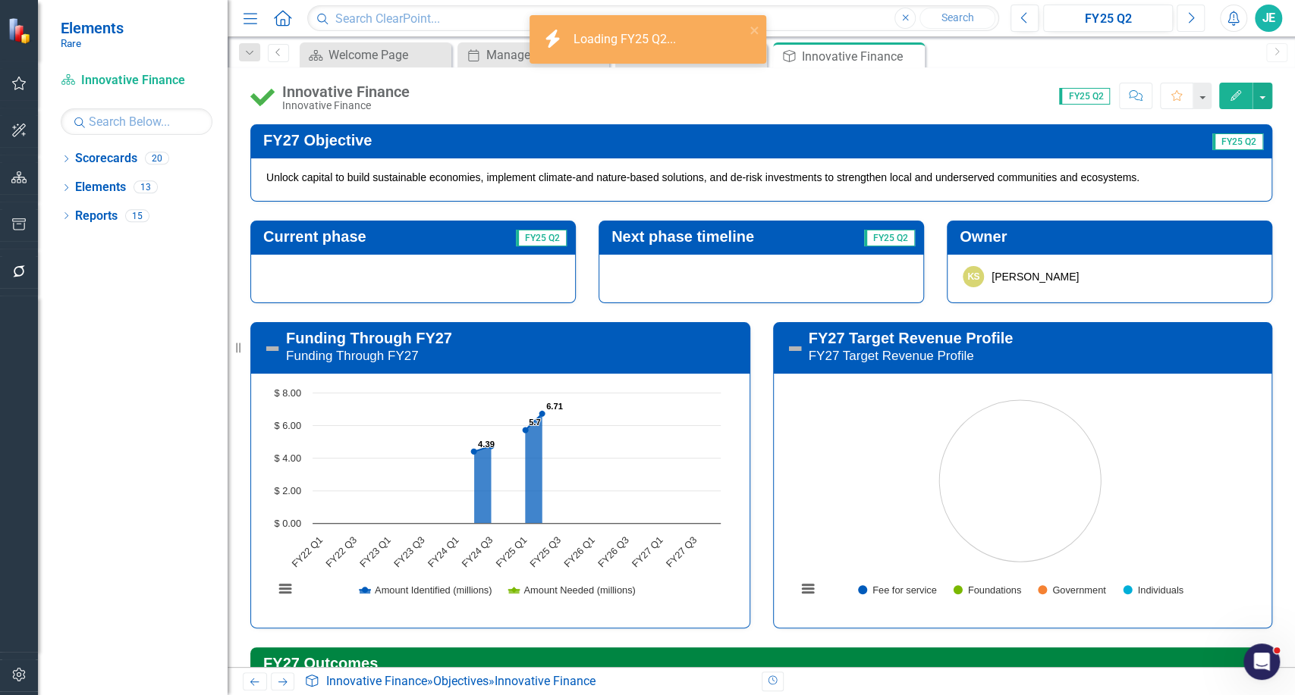
click at [1195, 21] on button "Next" at bounding box center [1190, 18] width 28 height 27
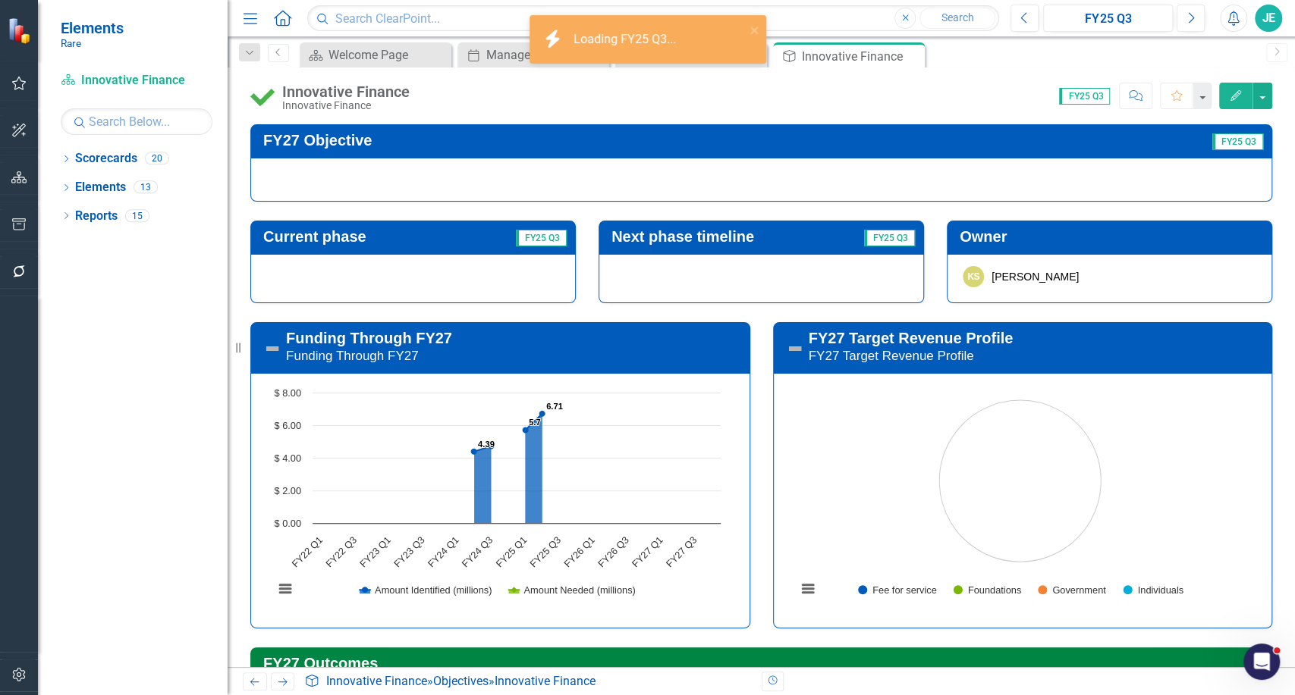
click at [683, 184] on div at bounding box center [761, 180] width 1022 height 44
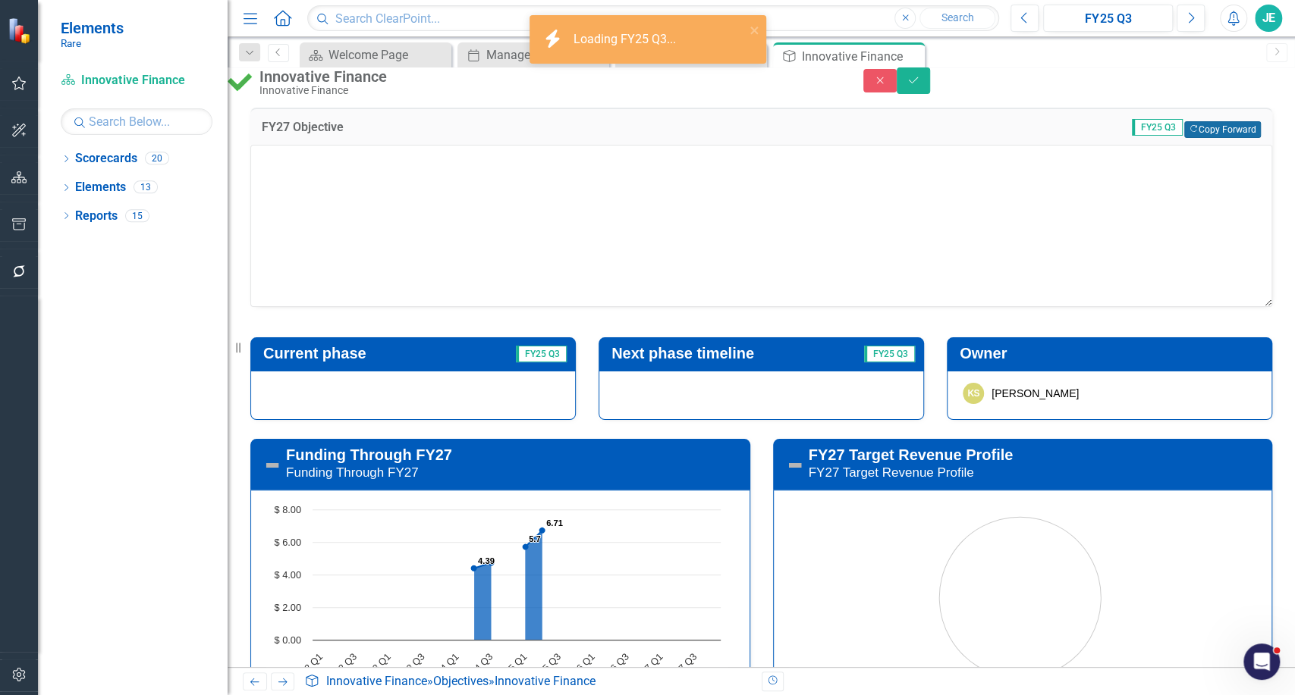
click at [1188, 133] on icon "Copy Forward" at bounding box center [1193, 129] width 10 height 8
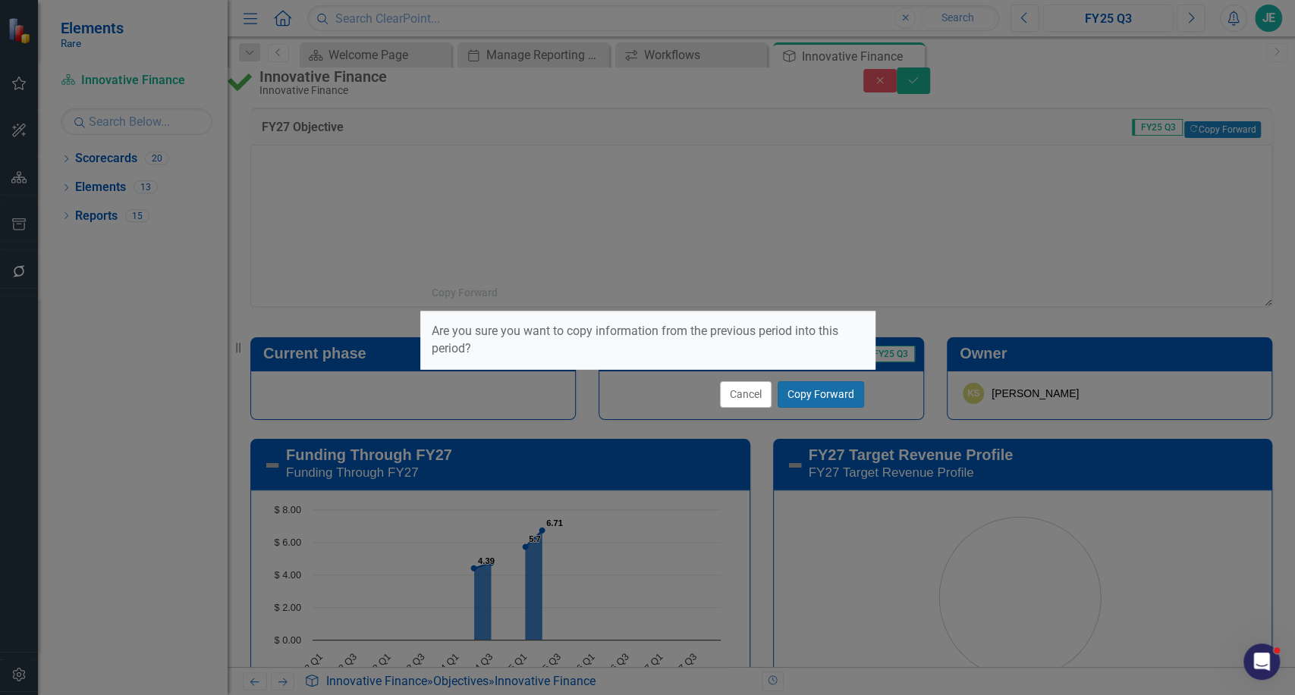
click at [834, 389] on button "Copy Forward" at bounding box center [820, 394] width 86 height 27
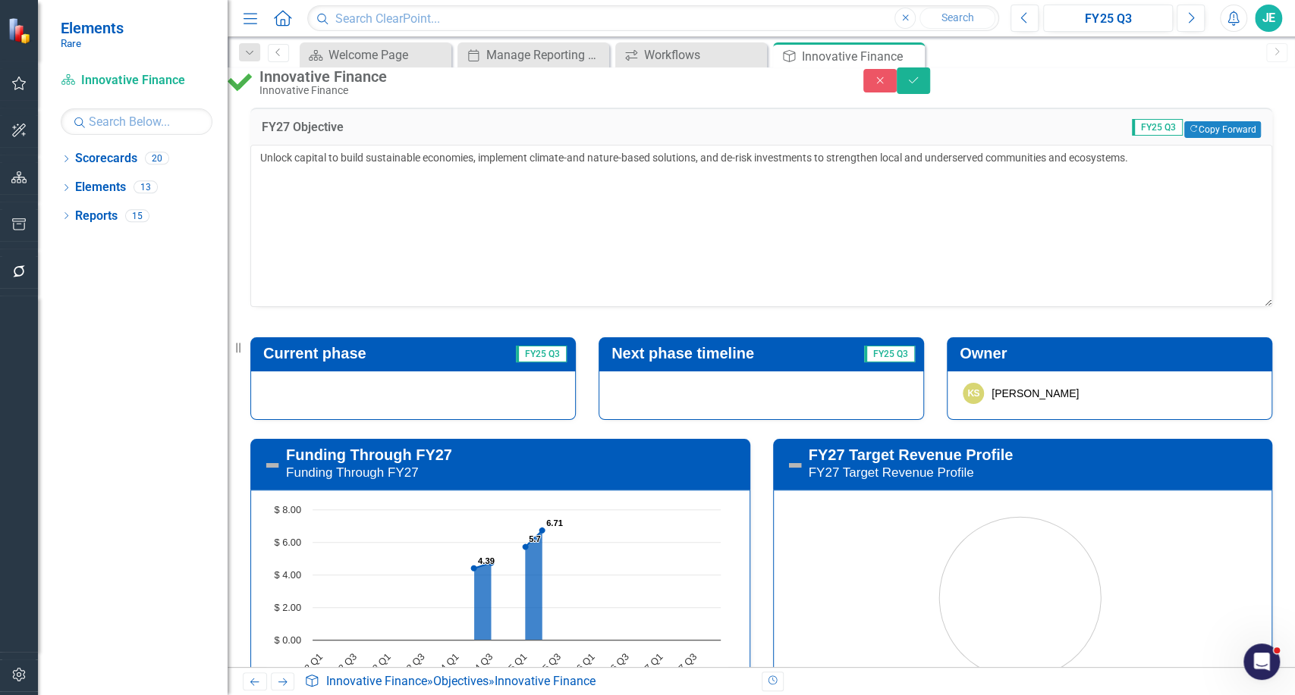
click at [1257, 74] on div "Innovative Finance Innovative Finance Close Save" at bounding box center [761, 82] width 1090 height 29
click at [920, 86] on icon "Save" at bounding box center [913, 80] width 14 height 11
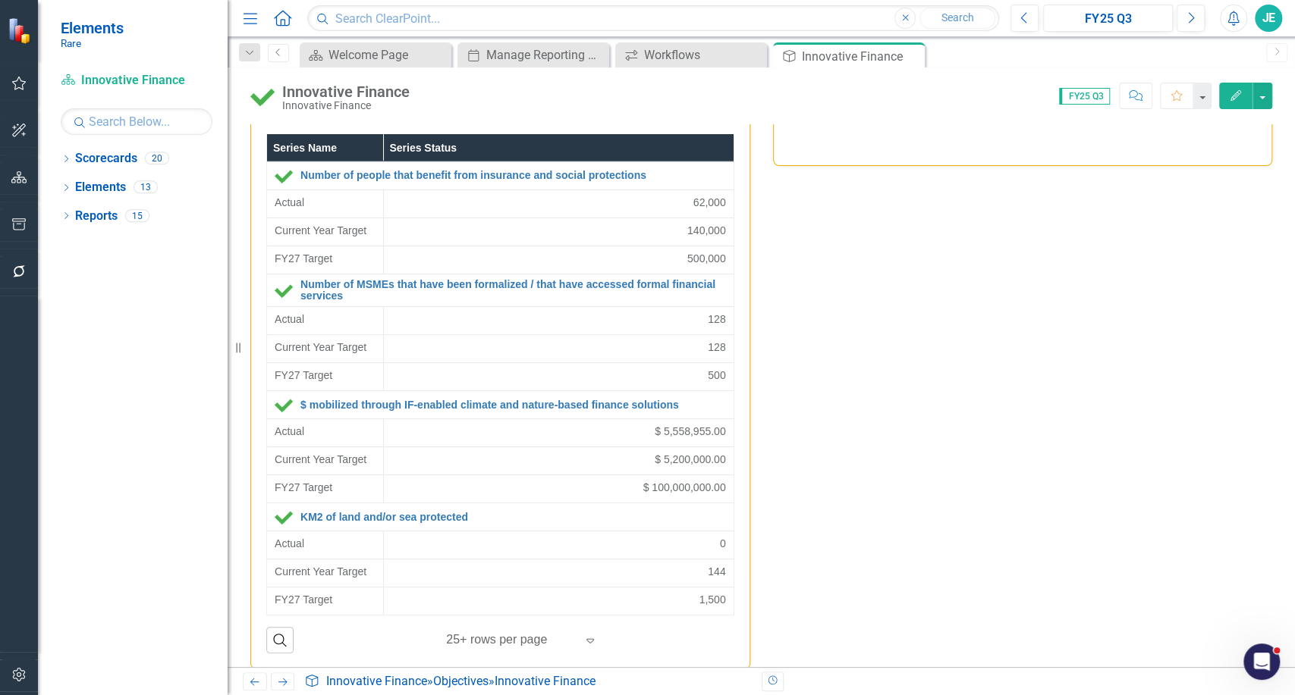
scroll to position [3019, 0]
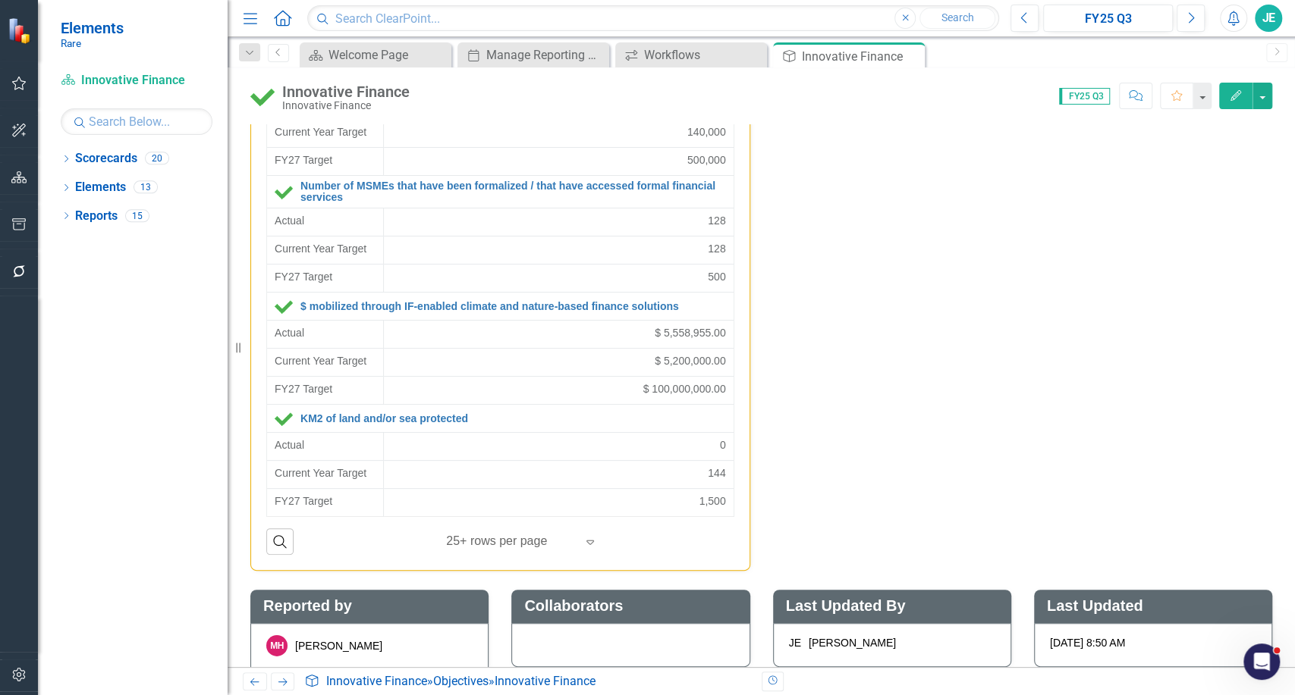
drag, startPoint x: 1210, startPoint y: 333, endPoint x: 1199, endPoint y: 329, distance: 11.3
click at [1210, 333] on div "FY27 Outcomes Grid Series Name Series Status Number of people that benefit from…" at bounding box center [761, 271] width 1044 height 600
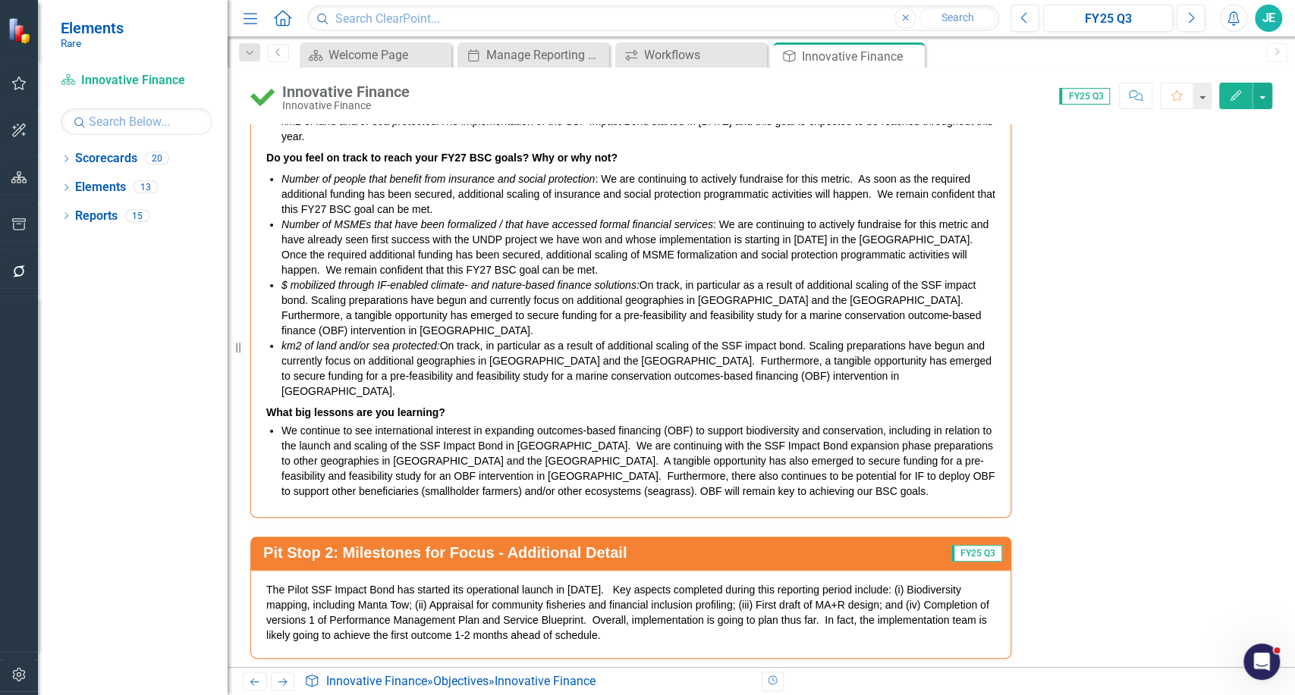
scroll to position [2121, 0]
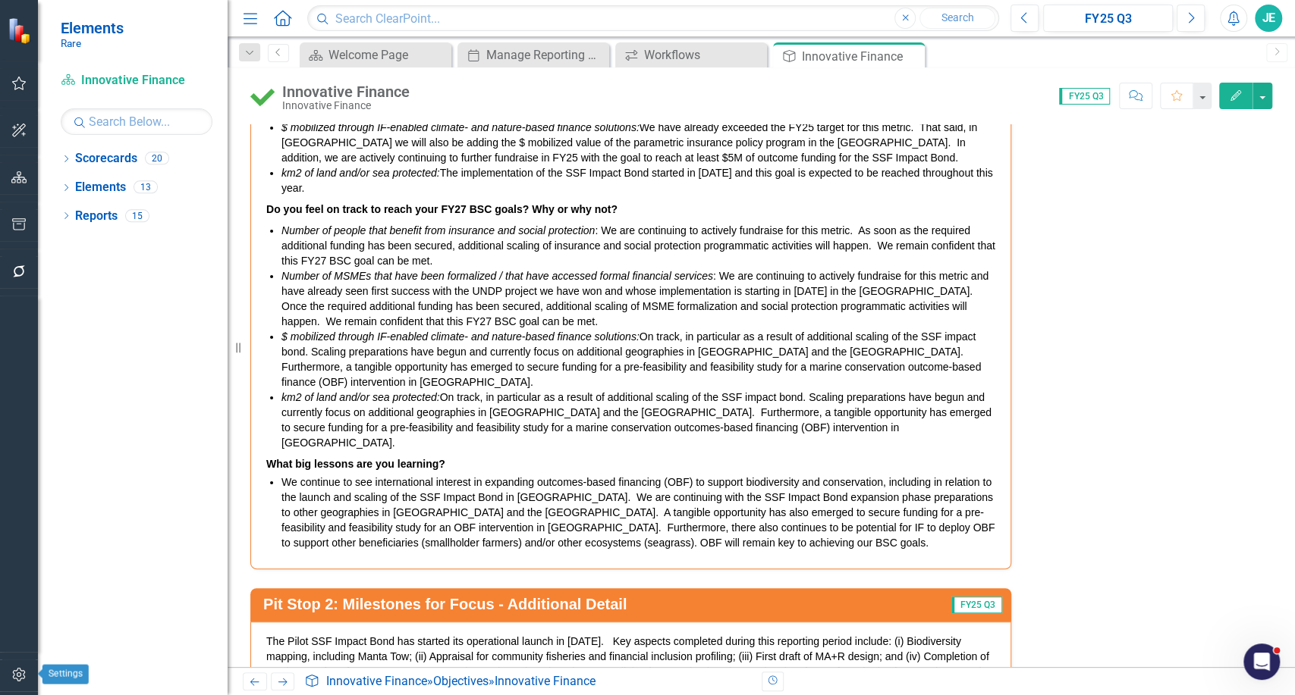
click at [21, 683] on button "button" at bounding box center [19, 676] width 34 height 32
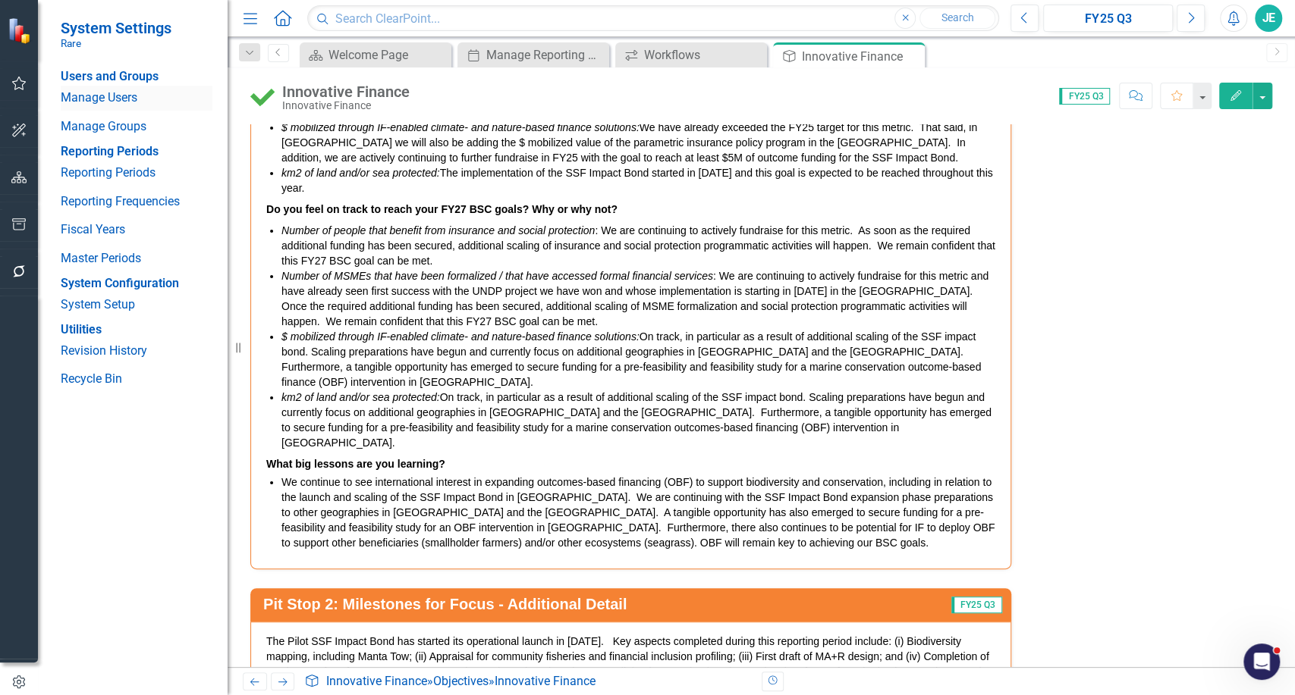
click at [108, 103] on link "Manage Users" at bounding box center [137, 97] width 152 height 17
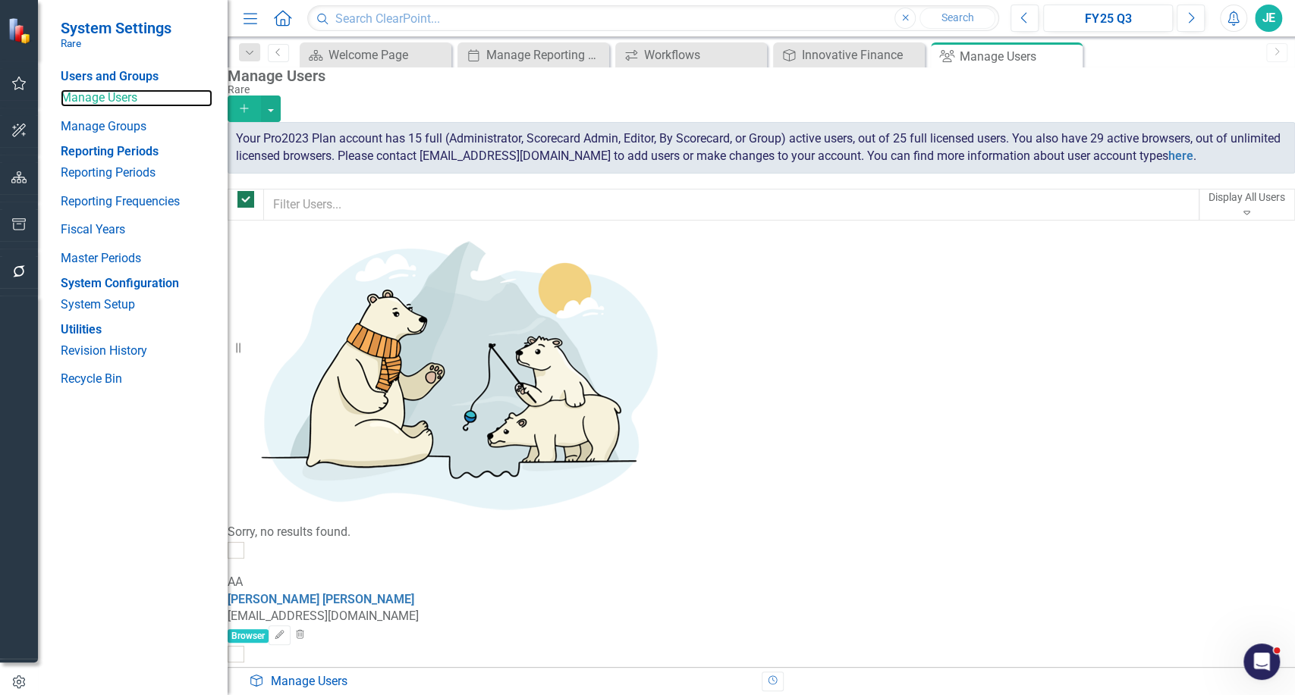
checkbox input "false"
click at [251, 103] on icon "Add" at bounding box center [244, 108] width 14 height 11
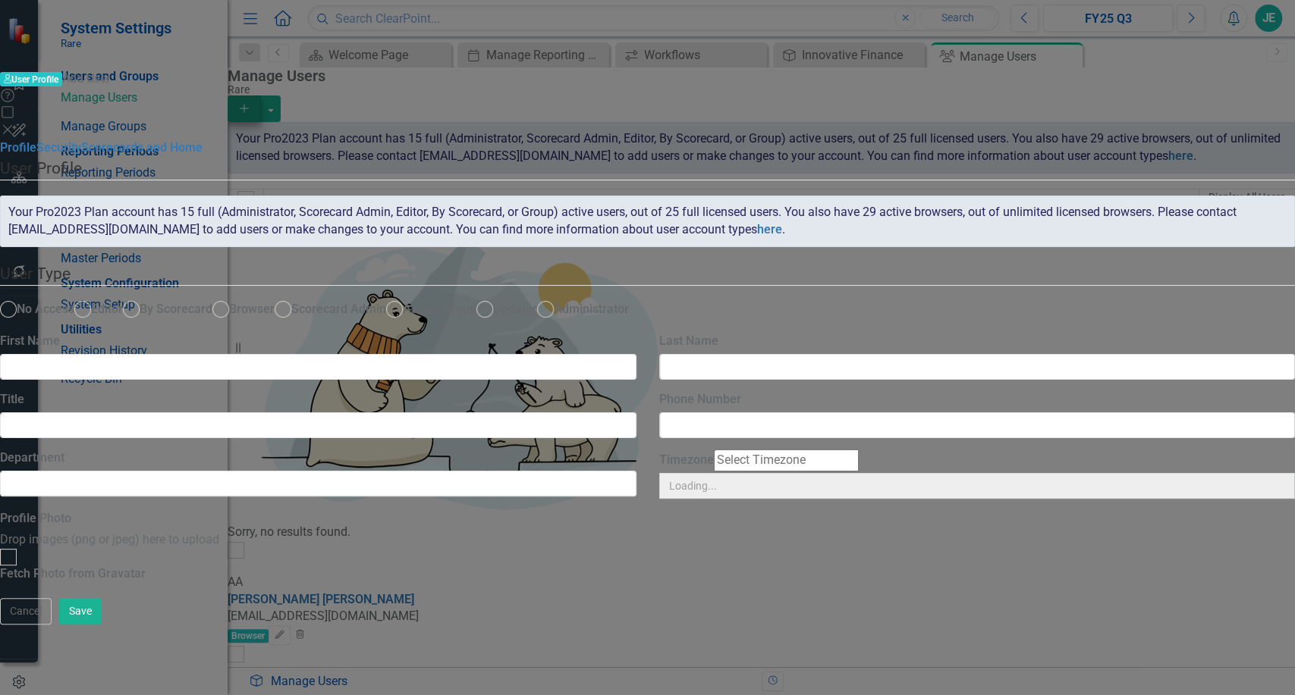
radio input "true"
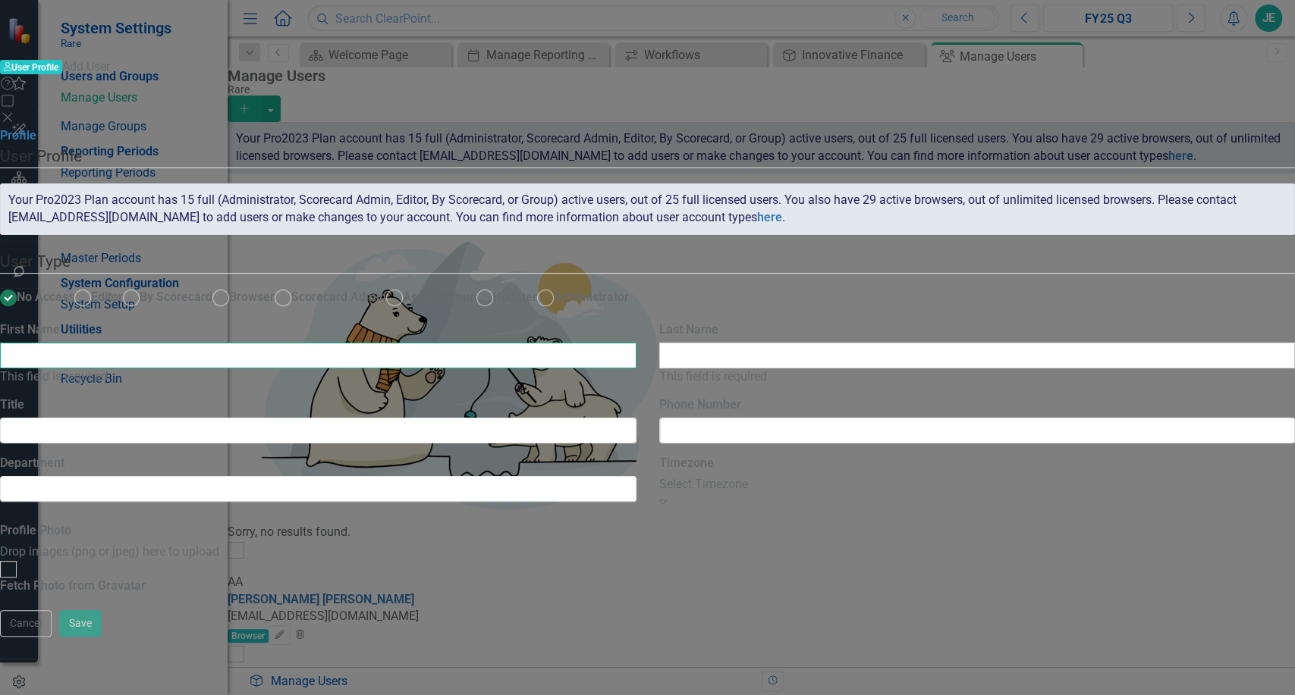
click at [636, 343] on input "First Name" at bounding box center [318, 356] width 636 height 26
type input "[PERSON_NAME]"
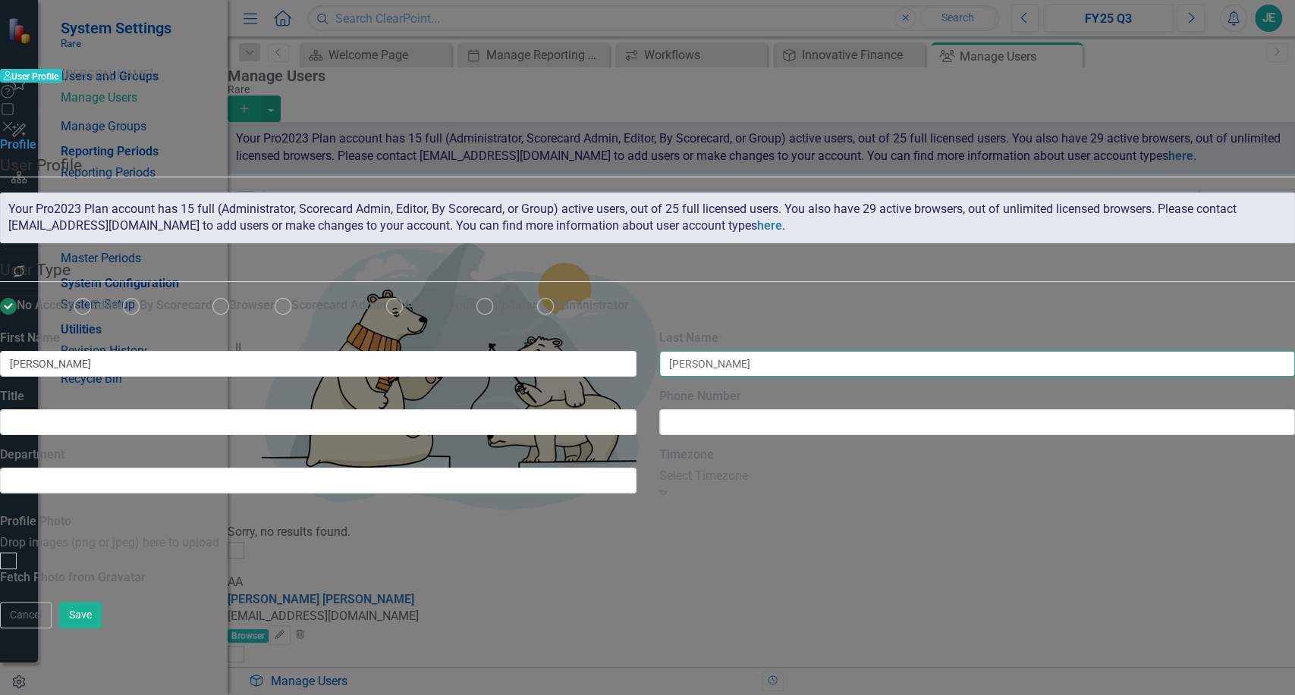
type input "[PERSON_NAME]"
click at [143, 295] on ins at bounding box center [132, 307] width 24 height 24
click at [143, 295] on input "By Scorecard" at bounding box center [132, 307] width 24 height 24
radio input "true"
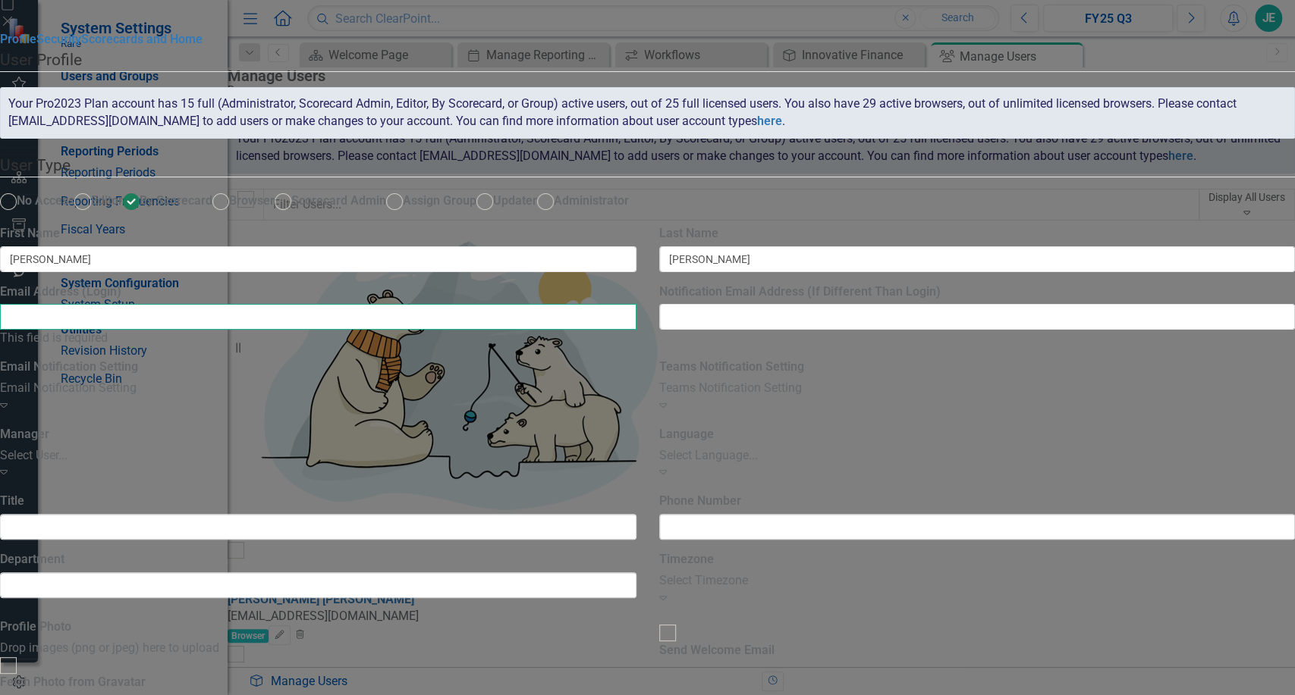
click at [535, 330] on input "Email Address (Login)" at bounding box center [318, 317] width 636 height 26
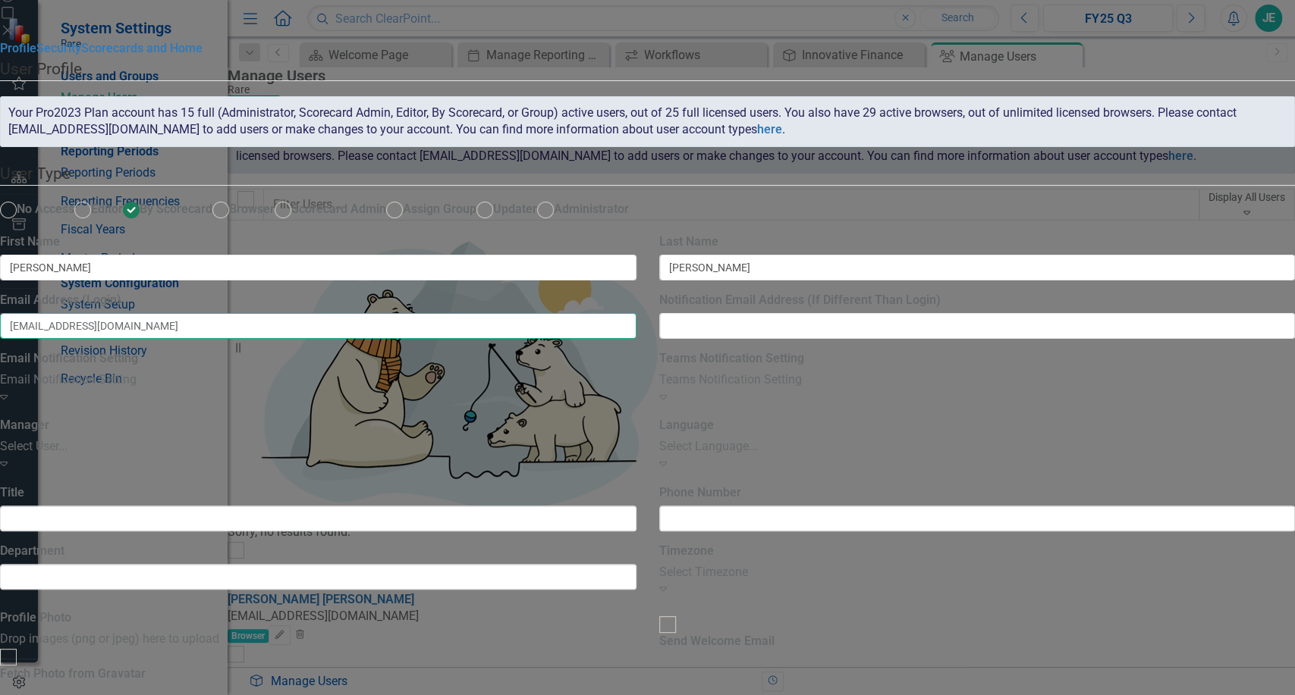
type input "[EMAIL_ADDRESS][DOMAIN_NAME]"
click at [667, 403] on icon "Expand" at bounding box center [663, 397] width 8 height 12
click at [636, 389] on div "Email Notification Setting" at bounding box center [318, 380] width 636 height 17
click at [81, 55] on link "Security" at bounding box center [58, 48] width 45 height 14
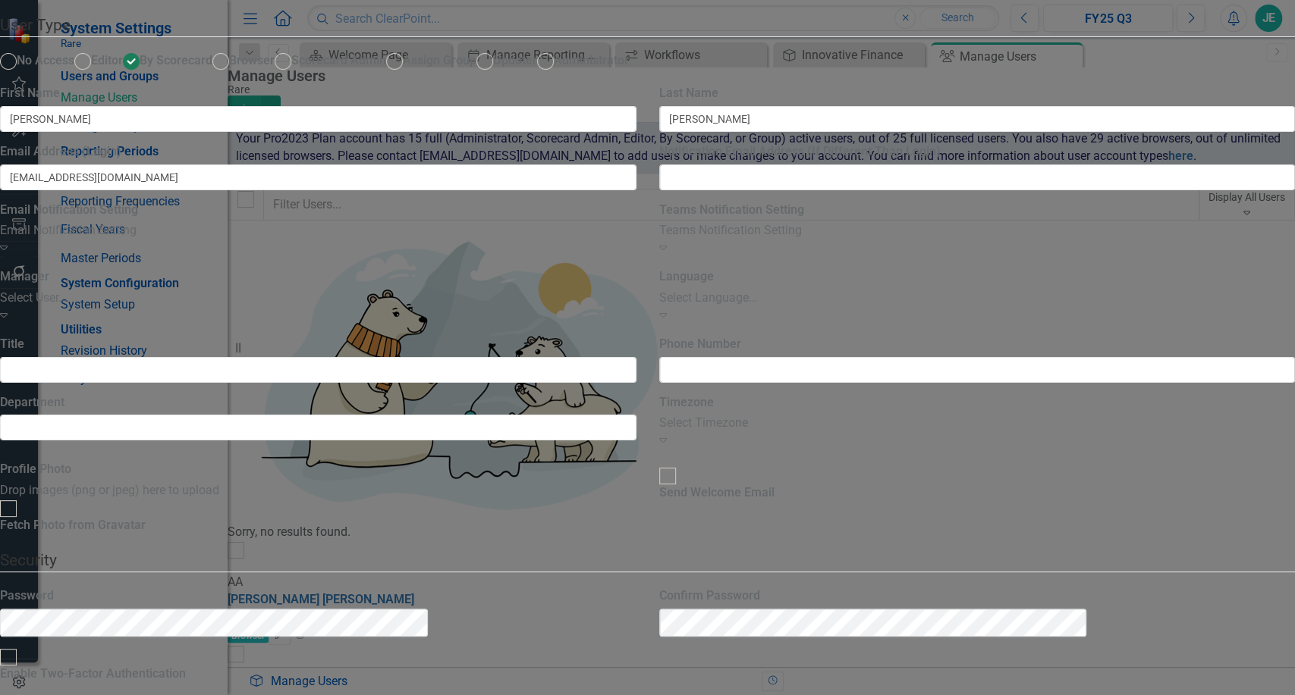
checkbox input "true"
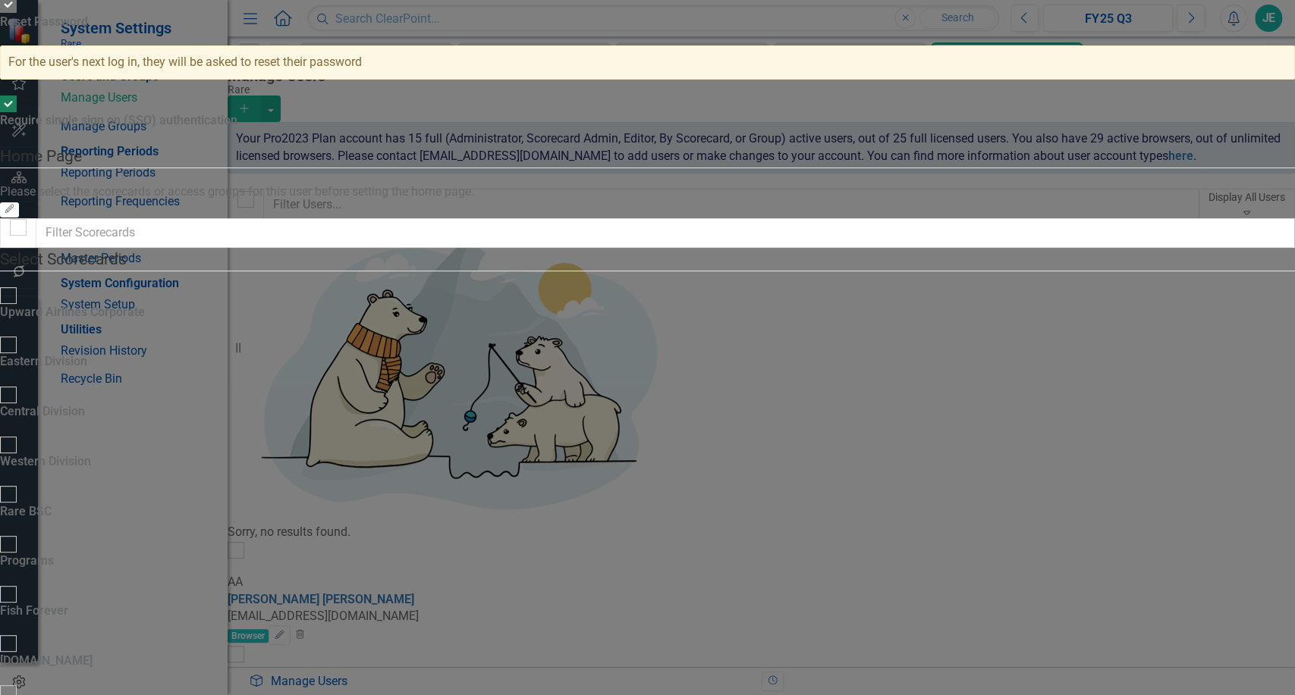
click at [20, 483] on input "Rare BSC" at bounding box center [9, 495] width 24 height 24
checkbox input "true"
click at [17, 536] on div at bounding box center [8, 544] width 17 height 17
click at [20, 533] on input "Programs" at bounding box center [9, 545] width 24 height 24
checkbox input "true"
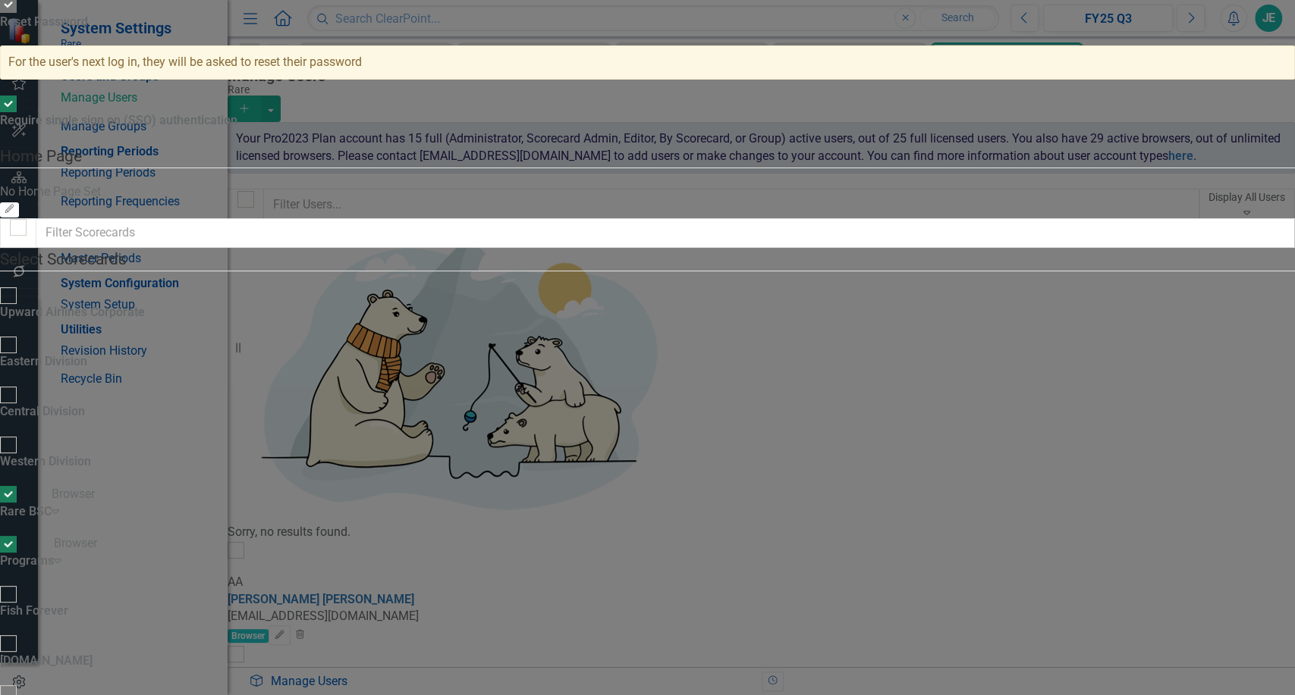
click at [20, 582] on input "Fish Forever" at bounding box center [9, 594] width 24 height 24
checkbox input "true"
click at [68, 586] on div "Fish Forever" at bounding box center [34, 611] width 68 height 50
click at [17, 636] on div at bounding box center [8, 644] width 17 height 17
click at [20, 633] on input "[DOMAIN_NAME]" at bounding box center [9, 645] width 24 height 24
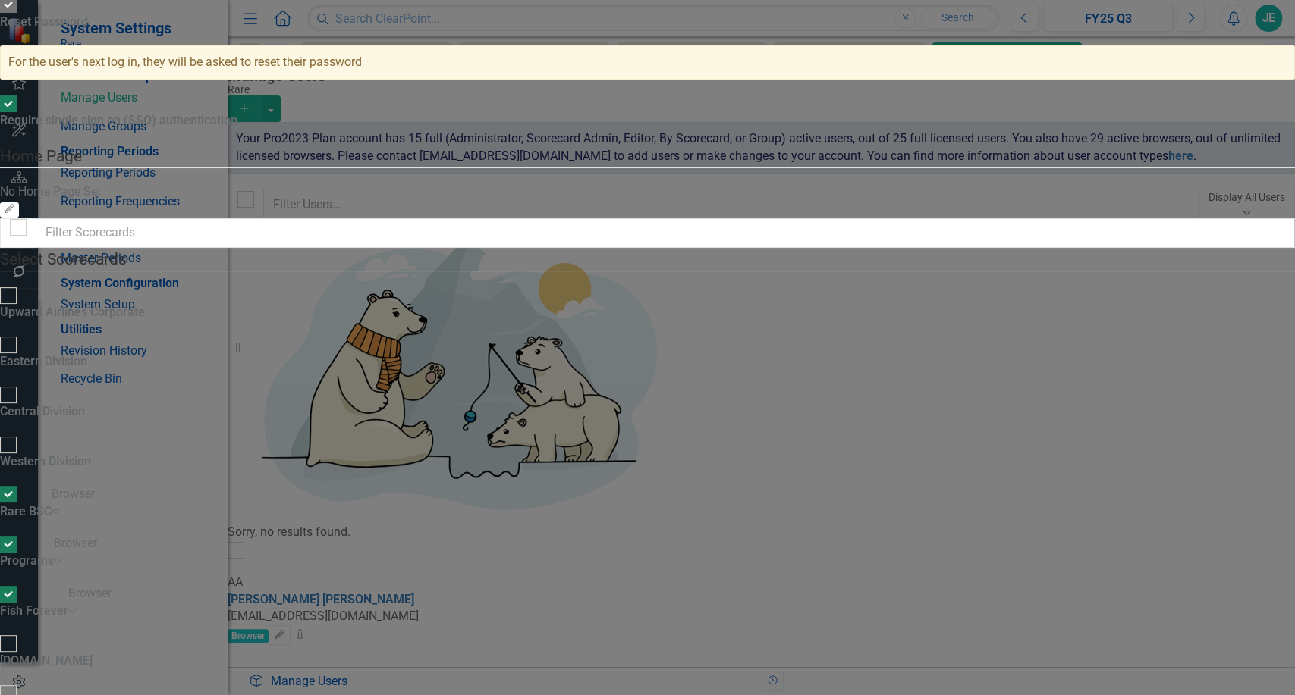
checkbox input "true"
click at [17, 686] on div at bounding box center [8, 694] width 17 height 17
click at [20, 683] on input "Lands For Life" at bounding box center [9, 695] width 24 height 24
checkbox input "true"
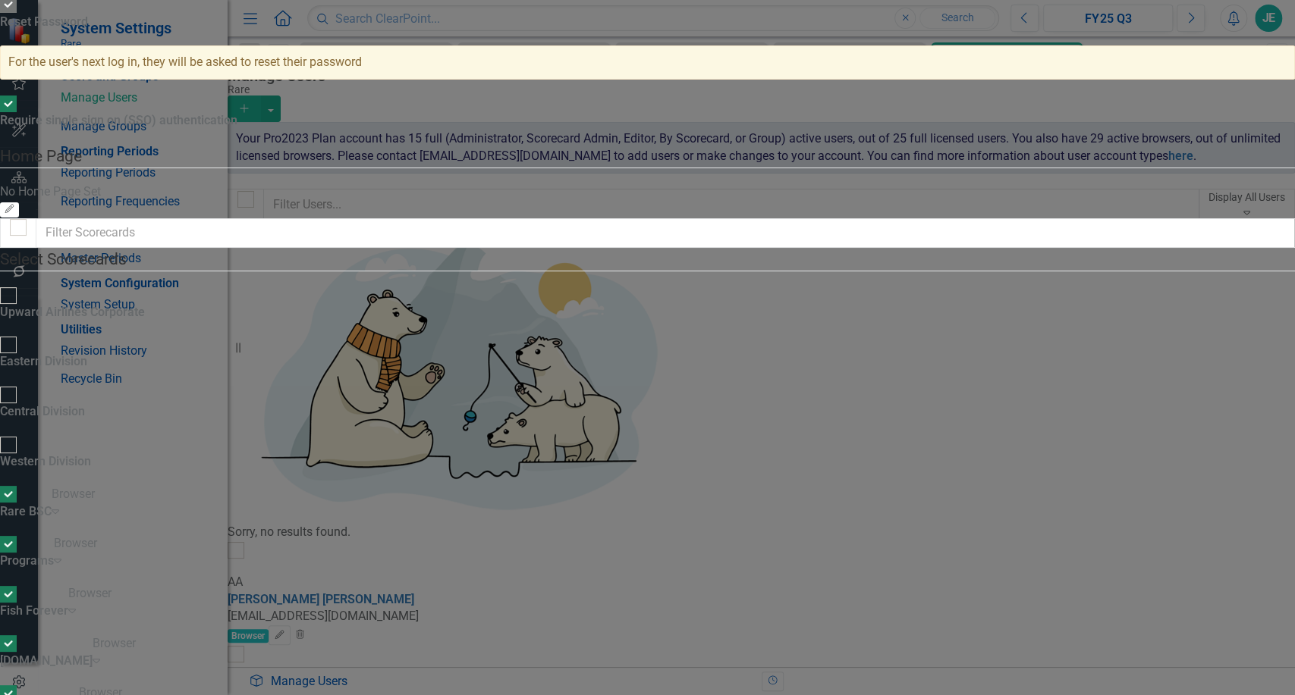
checkbox input "true"
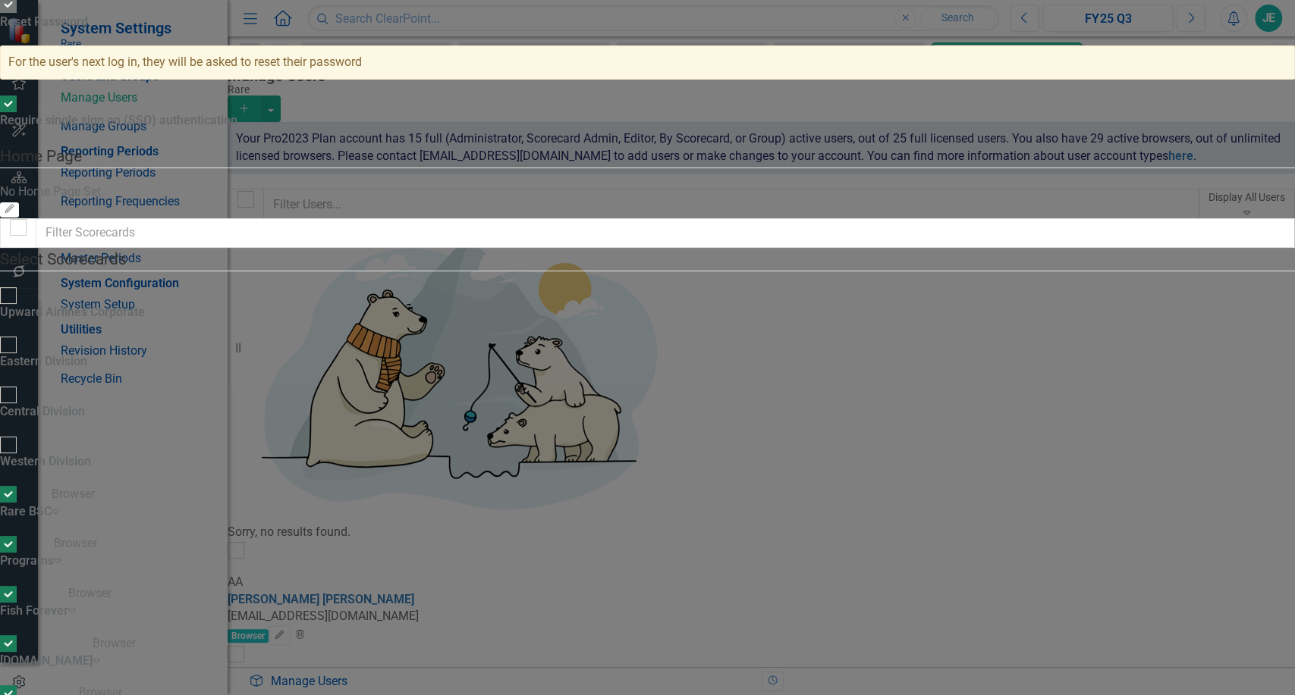
checkbox input "true"
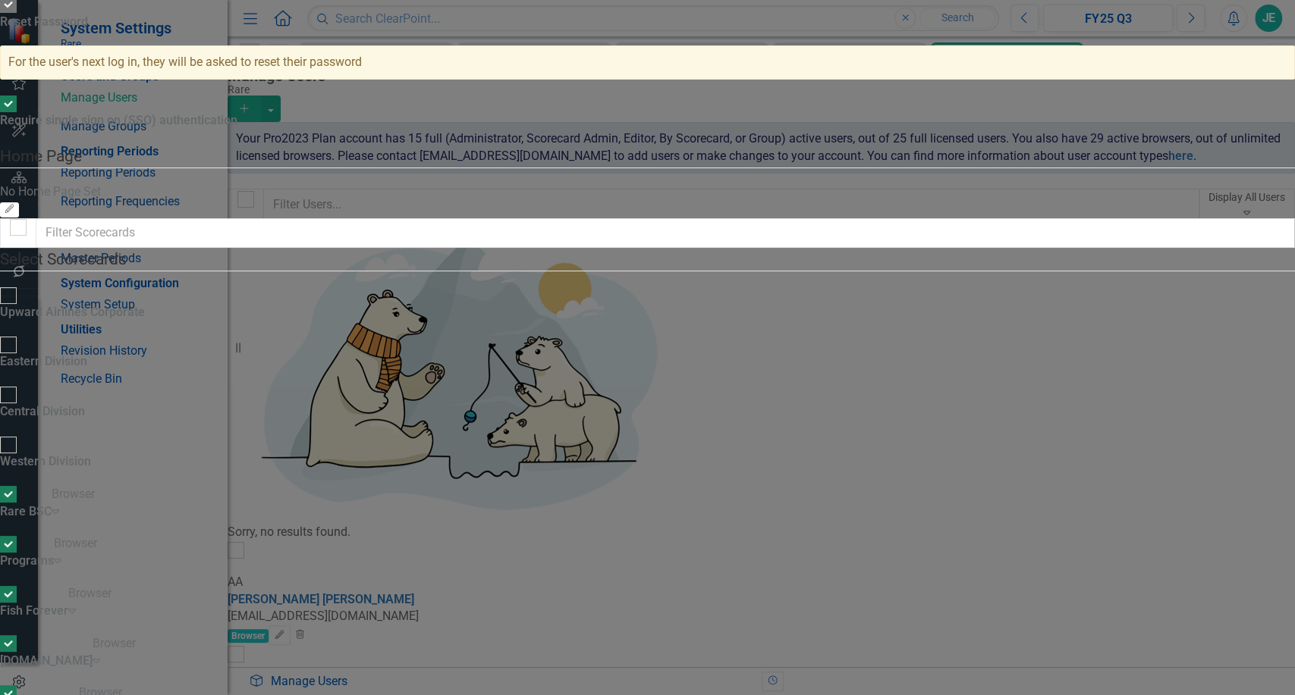
checkbox input "true"
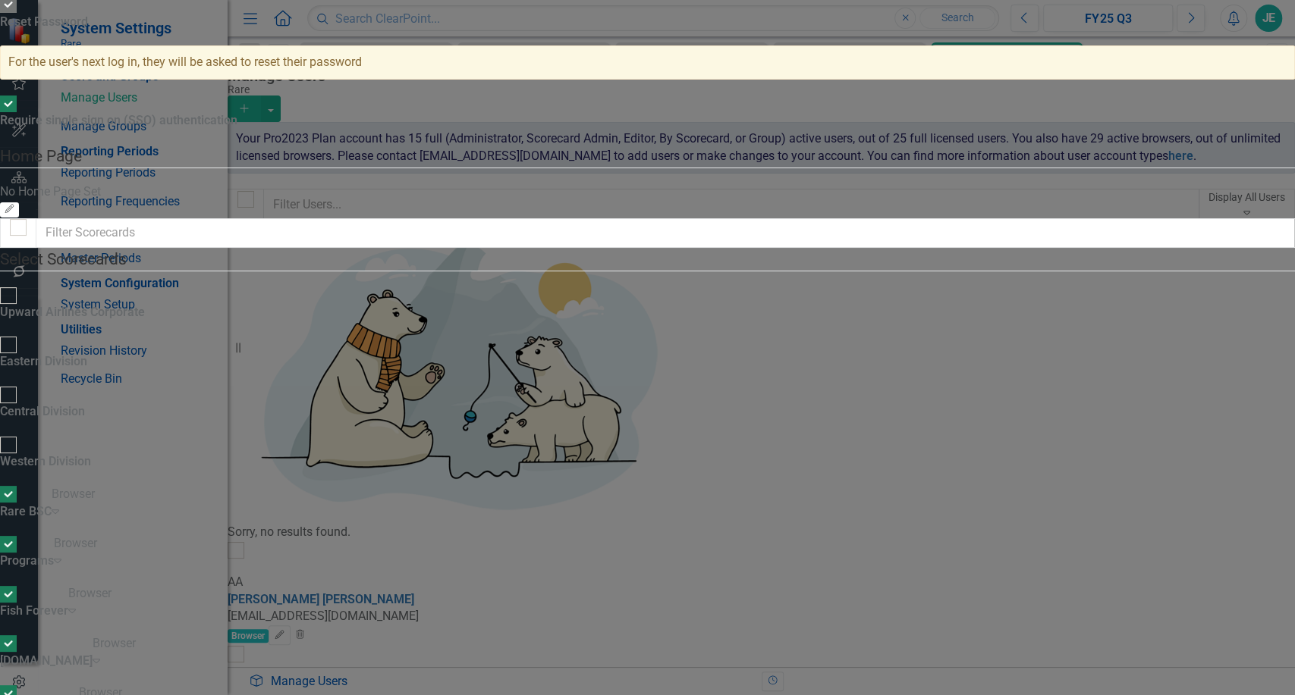
checkbox input "true"
